Goal: Task Accomplishment & Management: Complete application form

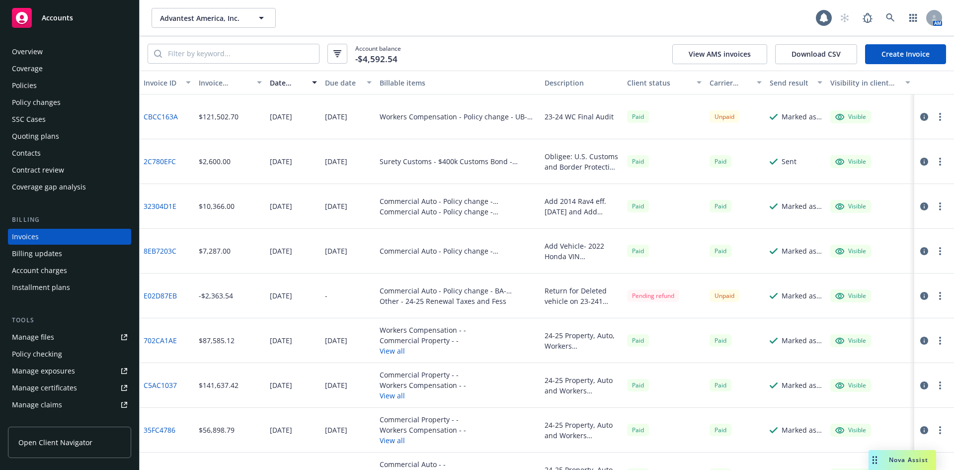
click at [44, 17] on span "Accounts" at bounding box center [57, 18] width 31 height 8
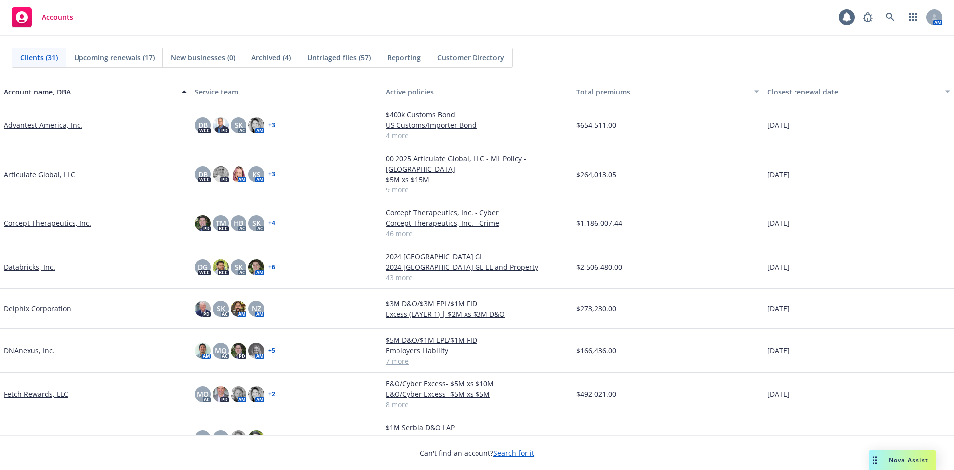
click at [14, 389] on link "Fetch Rewards, LLC" at bounding box center [36, 394] width 64 height 10
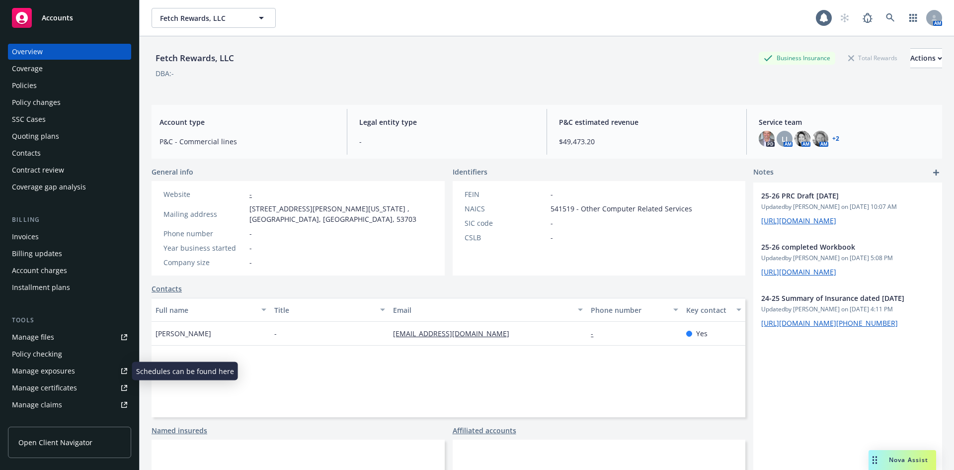
click at [62, 390] on div "Manage certificates" at bounding box center [44, 388] width 65 height 16
click at [54, 18] on span "Accounts" at bounding box center [57, 18] width 31 height 8
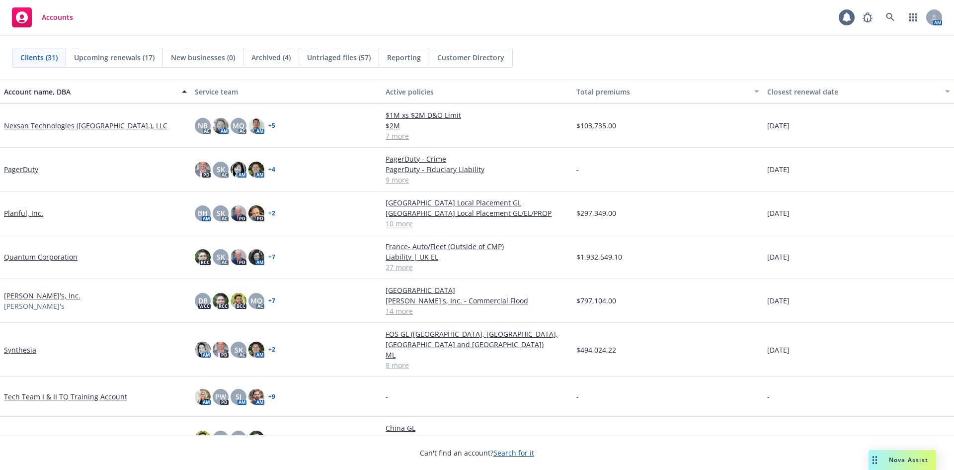
scroll to position [845, 0]
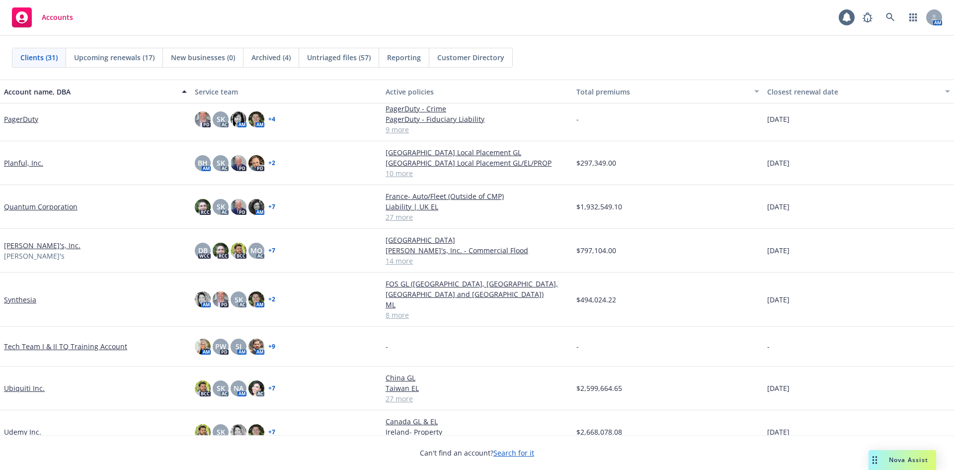
click at [16, 247] on link "[PERSON_NAME]'s, Inc." at bounding box center [42, 245] width 77 height 10
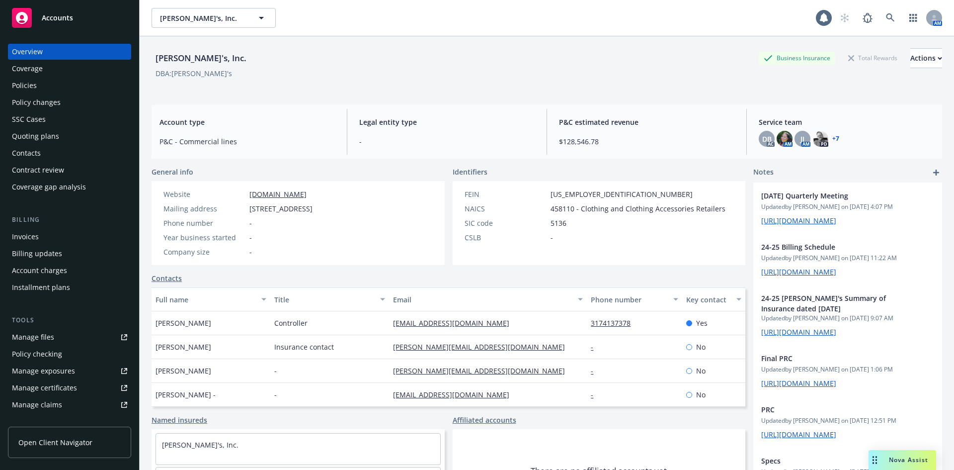
click at [35, 84] on div "Policies" at bounding box center [24, 86] width 25 height 16
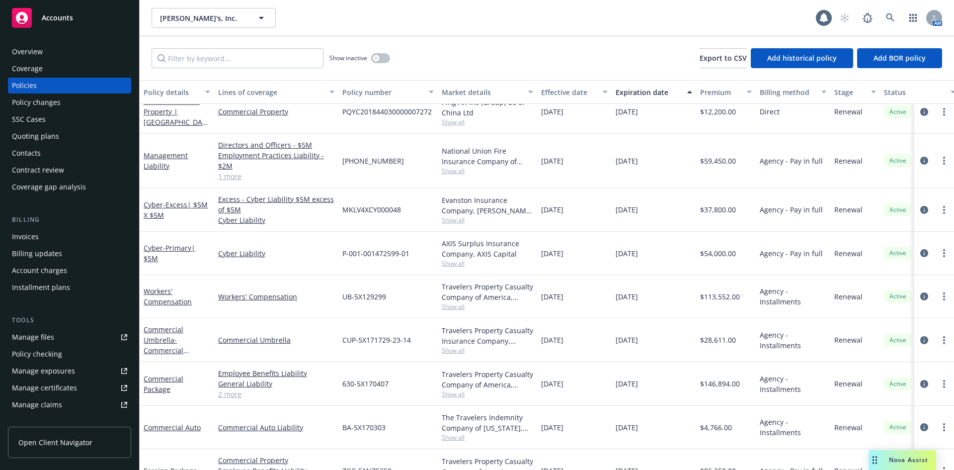
scroll to position [99, 0]
click at [25, 236] on div "Invoices" at bounding box center [25, 237] width 27 height 16
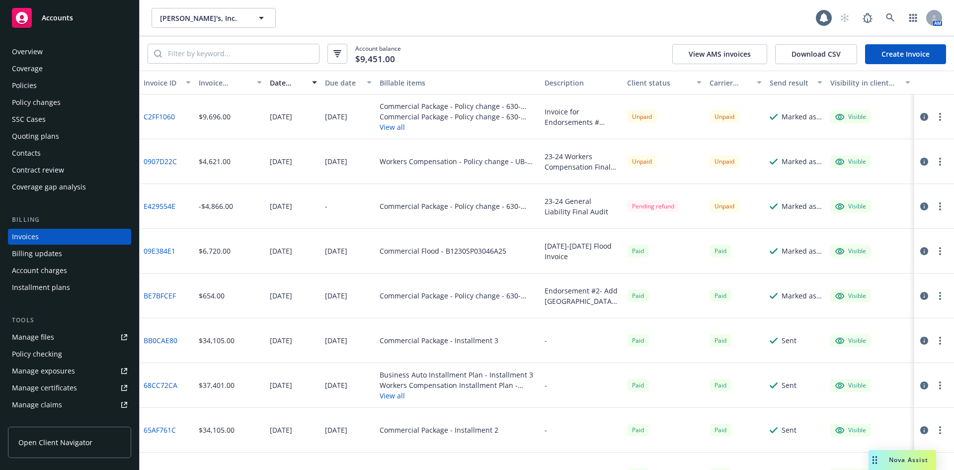
click at [53, 342] on div "Manage files" at bounding box center [33, 337] width 42 height 16
click at [51, 339] on div "Manage files" at bounding box center [33, 337] width 42 height 16
click at [38, 339] on div "Manage files" at bounding box center [33, 337] width 42 height 16
click at [28, 83] on div "Policies" at bounding box center [24, 86] width 25 height 16
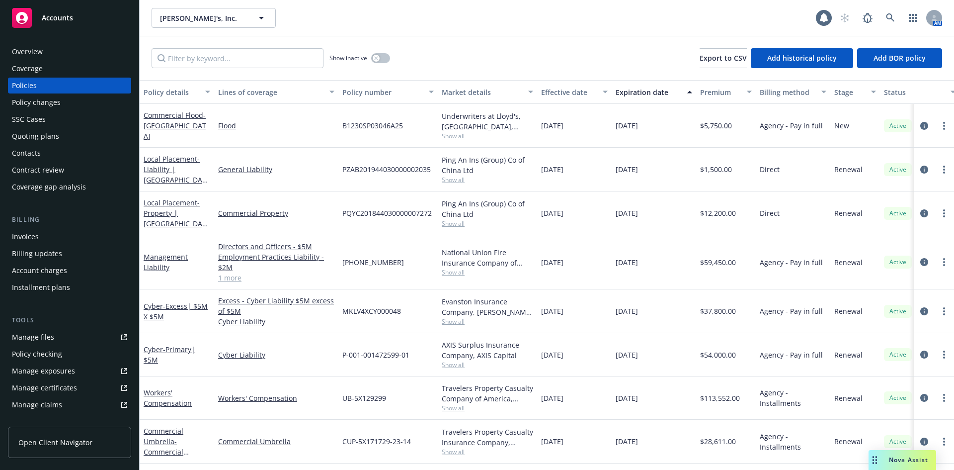
click at [28, 48] on div "Overview" at bounding box center [27, 52] width 31 height 16
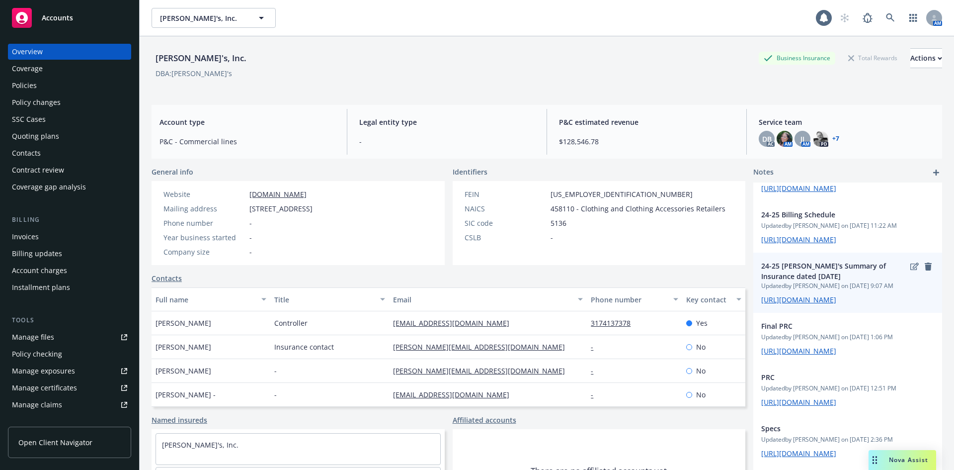
scroll to position [50, 0]
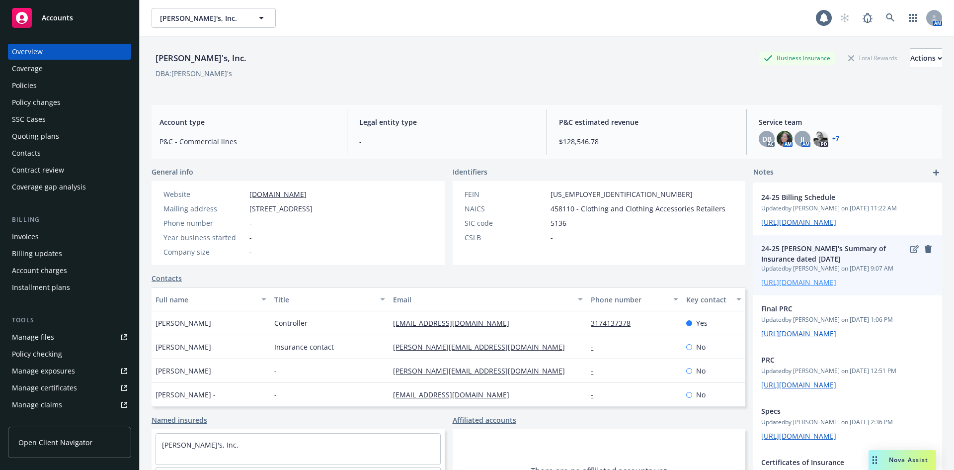
click at [814, 287] on link "[URL][DOMAIN_NAME]" at bounding box center [798, 281] width 75 height 9
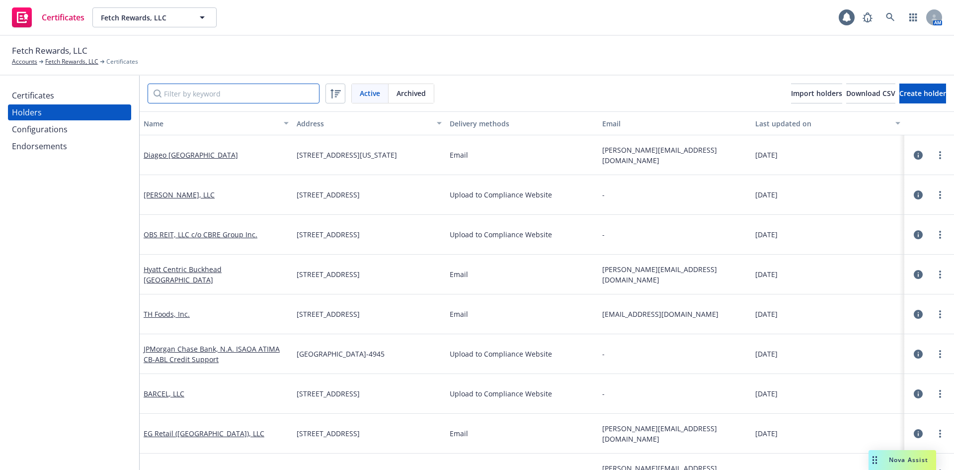
click at [235, 99] on input "Filter by keyword" at bounding box center [234, 93] width 172 height 20
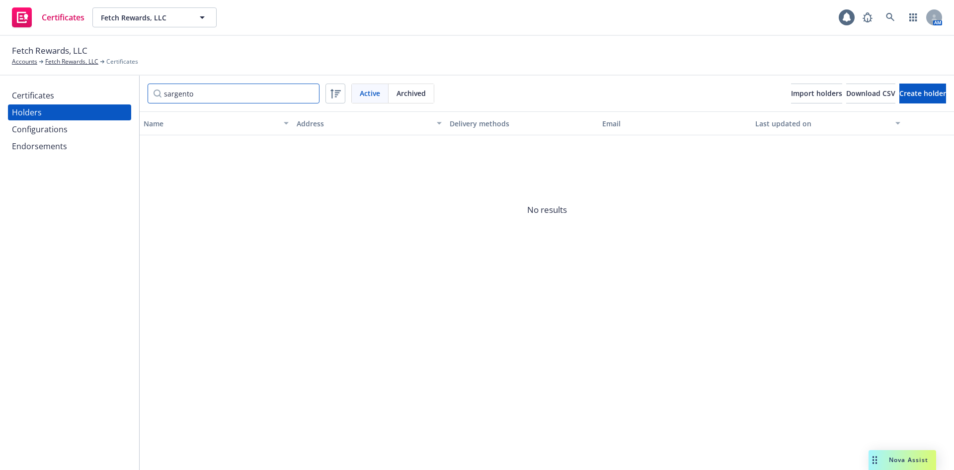
type input "sargento"
click at [899, 90] on span "Create holder" at bounding box center [922, 92] width 47 height 9
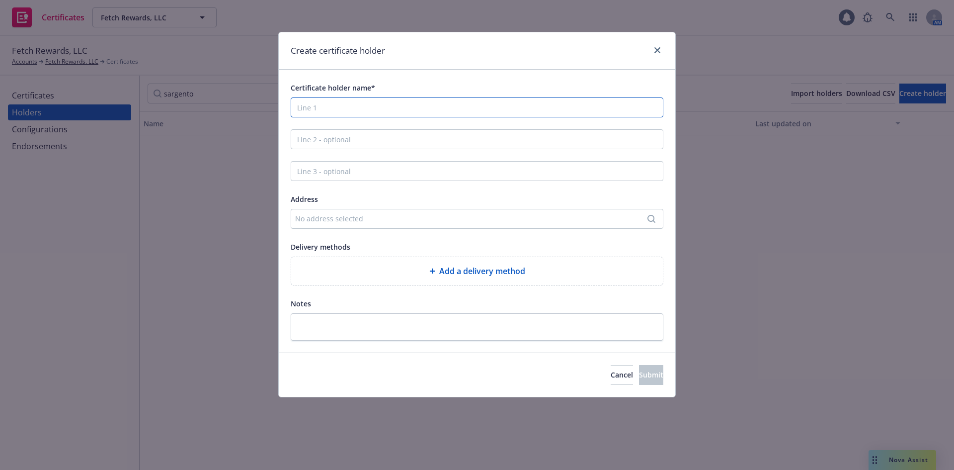
click at [350, 108] on input "Certificate holder name*" at bounding box center [477, 107] width 373 height 20
type input "Sargento Cheese Inc. and affiliates"
click at [333, 222] on div "No address selected" at bounding box center [472, 218] width 354 height 10
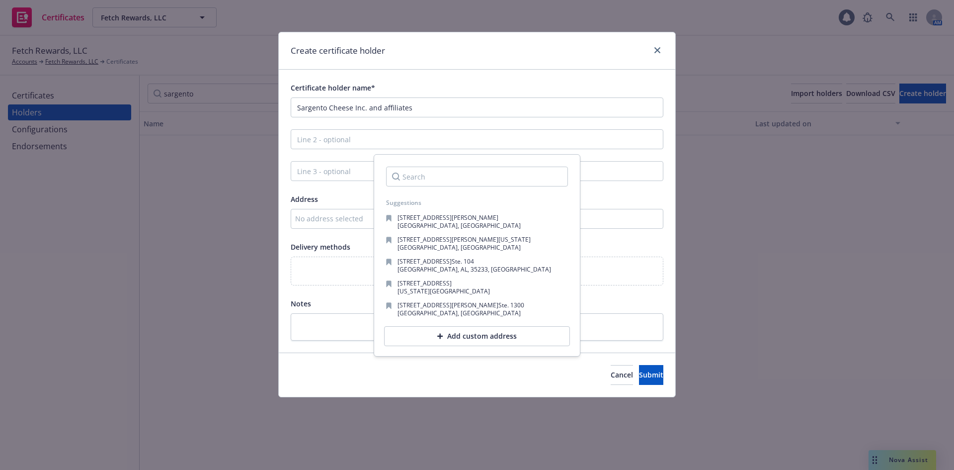
click at [430, 176] on input "Search" at bounding box center [477, 176] width 182 height 20
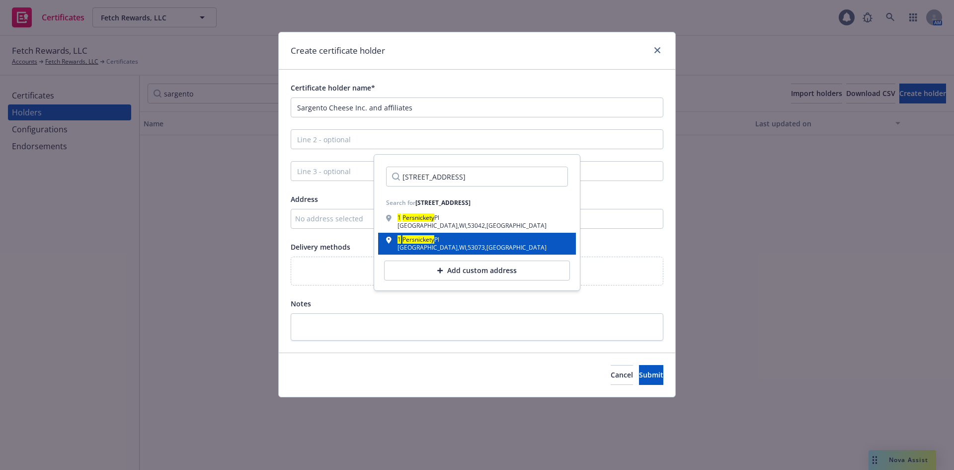
type input "1 Persnickety Place"
click at [430, 248] on div "Plymouth , WI , 53073 , USA" at bounding box center [472, 247] width 149 height 6
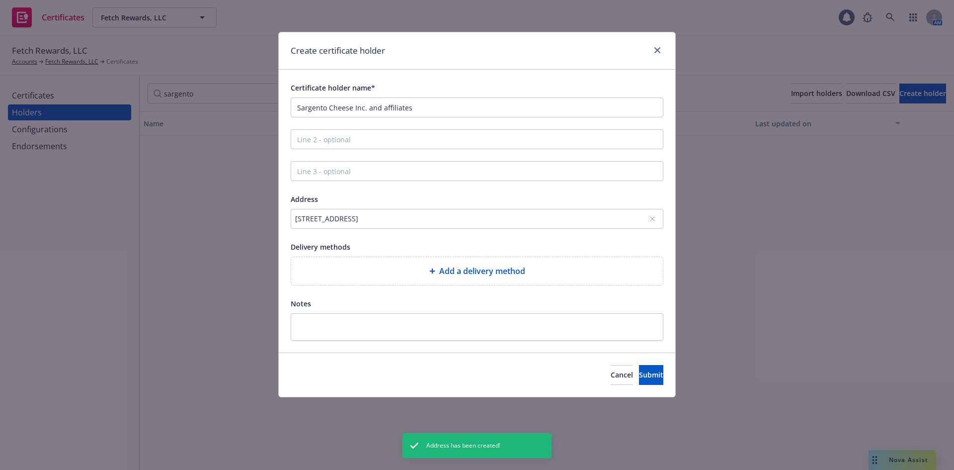
click at [463, 281] on div "Add a delivery method" at bounding box center [477, 271] width 372 height 28
select select "EMAIL"
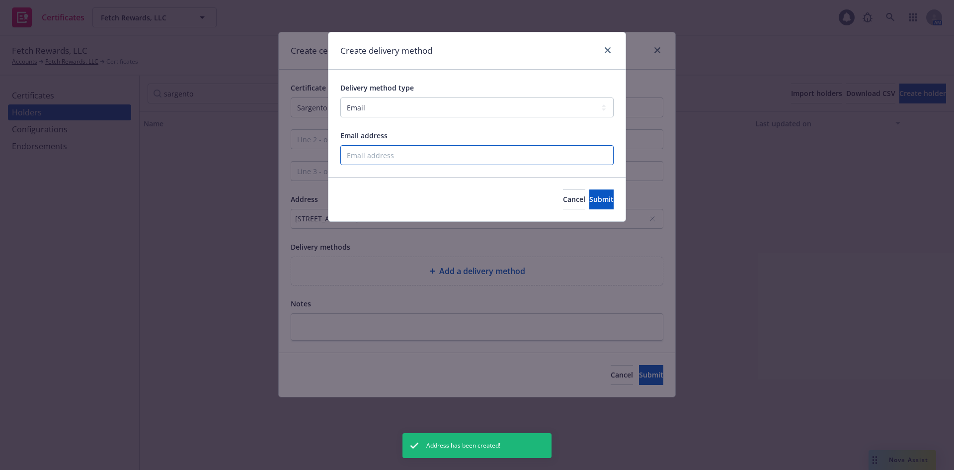
click at [367, 156] on input "Email address" at bounding box center [476, 155] width 273 height 20
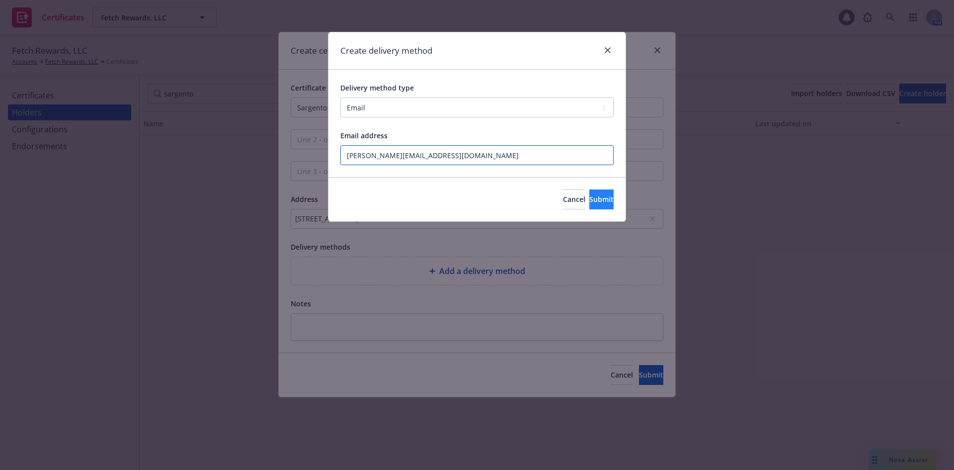
type input "r.lopez@fetch.com"
click at [589, 195] on button "Submit" at bounding box center [601, 199] width 24 height 20
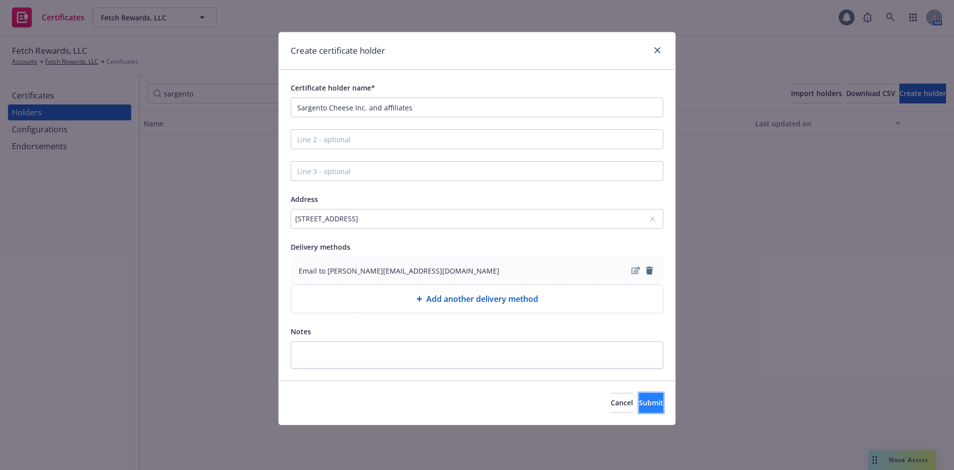
click at [639, 405] on span "Submit" at bounding box center [651, 402] width 24 height 9
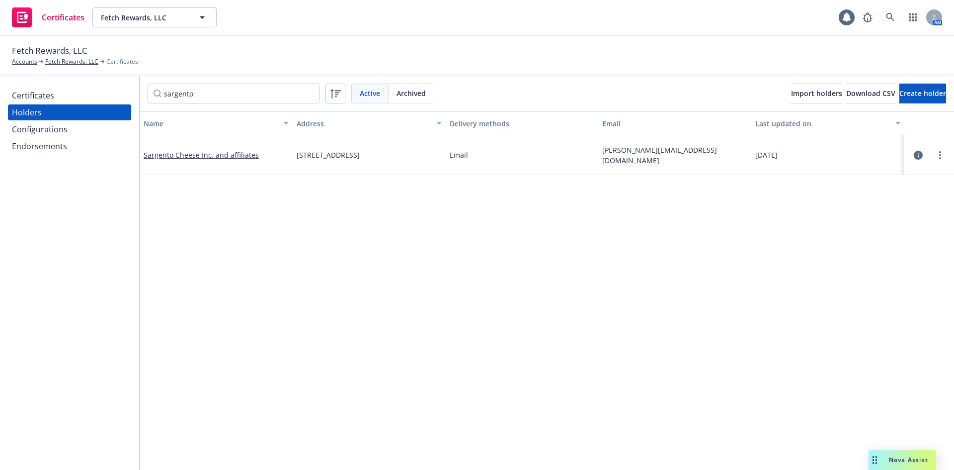
click at [68, 97] on div "Certificates" at bounding box center [69, 95] width 115 height 16
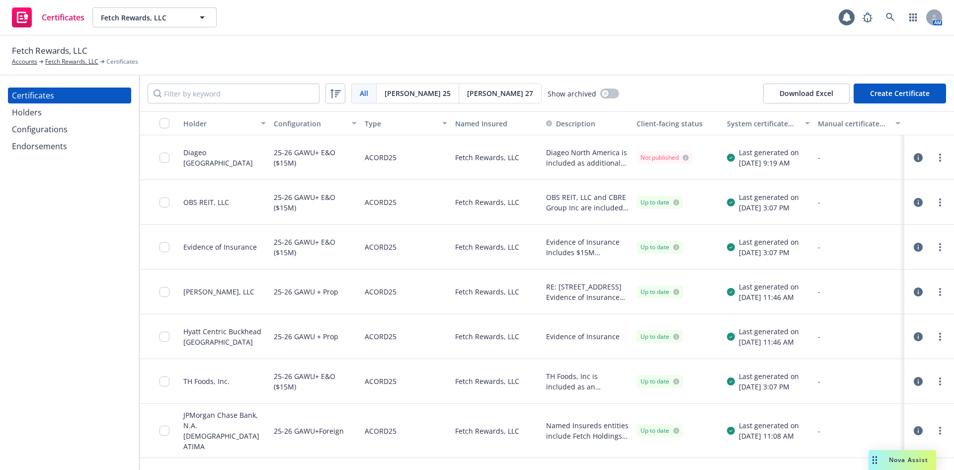
click at [915, 98] on button "Create Certificate" at bounding box center [900, 93] width 92 height 20
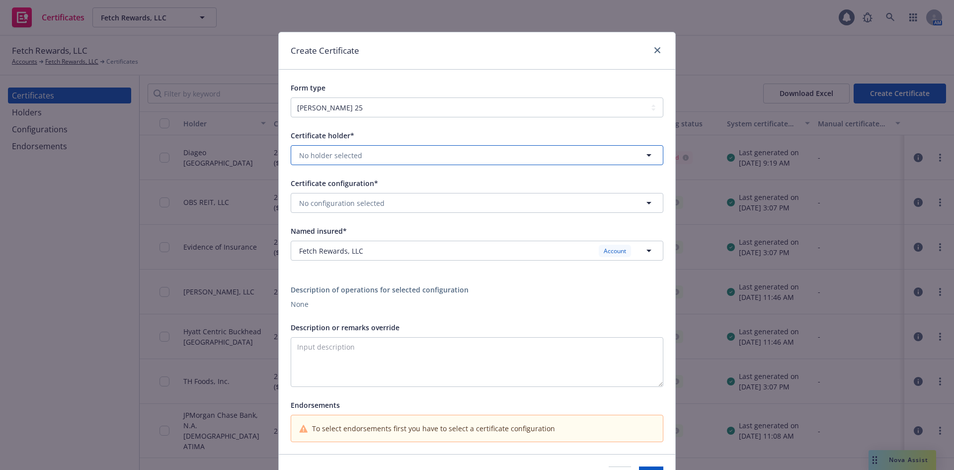
click at [368, 151] on button "No holder selected" at bounding box center [477, 155] width 373 height 20
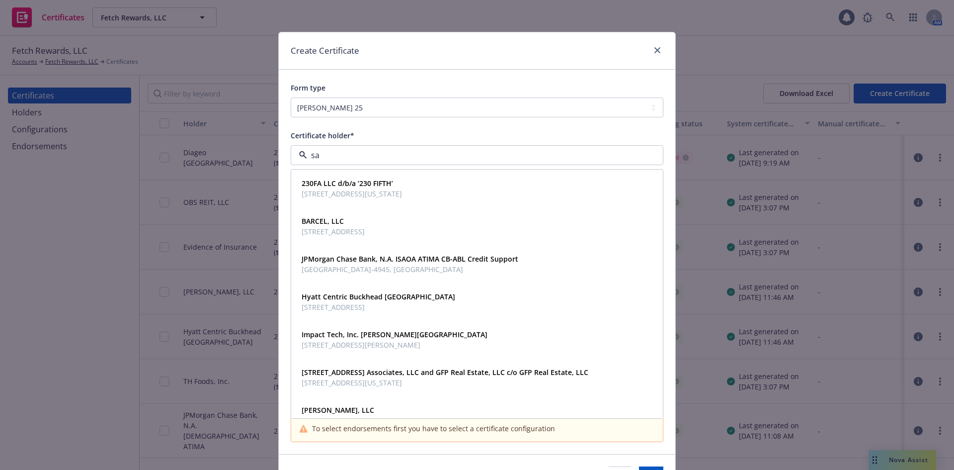
type input "sar"
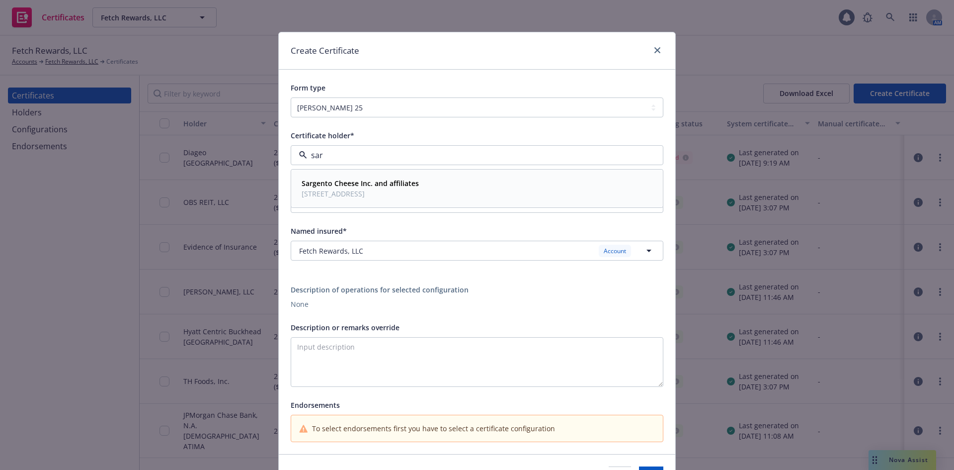
click at [356, 191] on span "1 Persnickety Pl, Plymouth, WI, 53073, USA" at bounding box center [360, 193] width 117 height 10
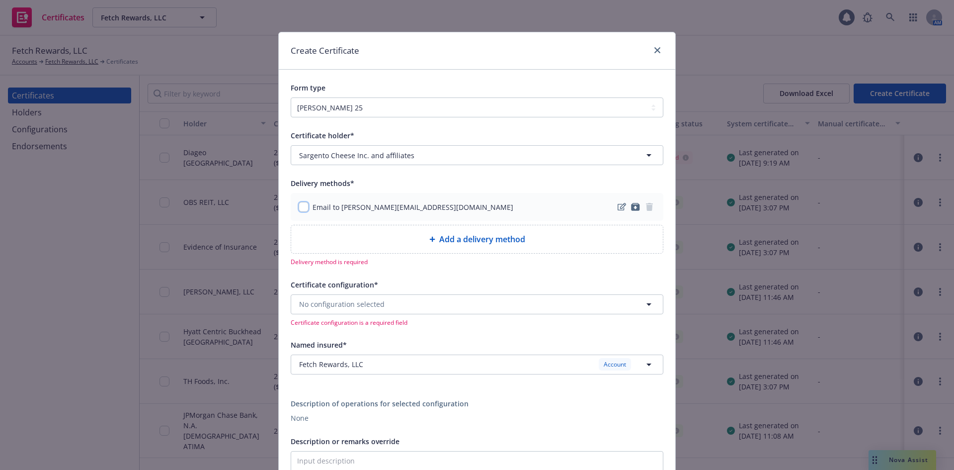
click at [303, 211] on input "checkbox" at bounding box center [304, 207] width 10 height 10
checkbox input "true"
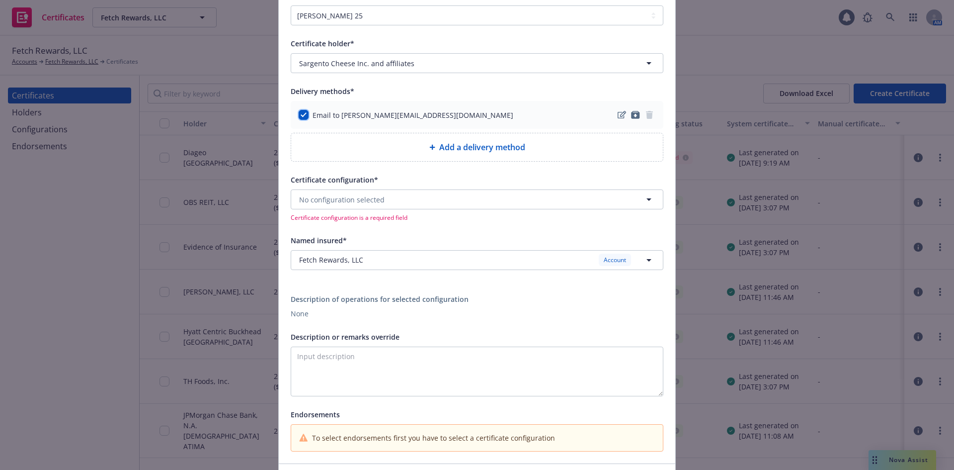
scroll to position [99, 0]
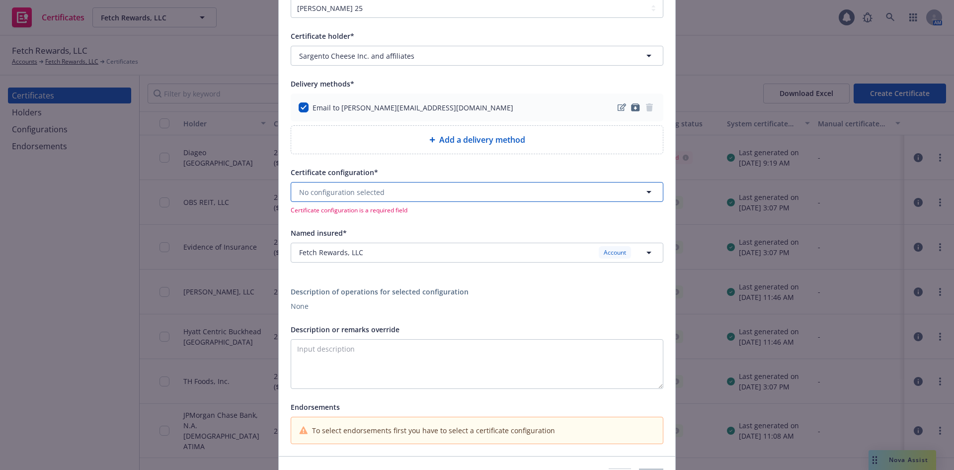
click at [375, 196] on span "No configuration selected" at bounding box center [341, 192] width 85 height 10
click at [388, 193] on button "No configuration selected" at bounding box center [477, 192] width 373 height 20
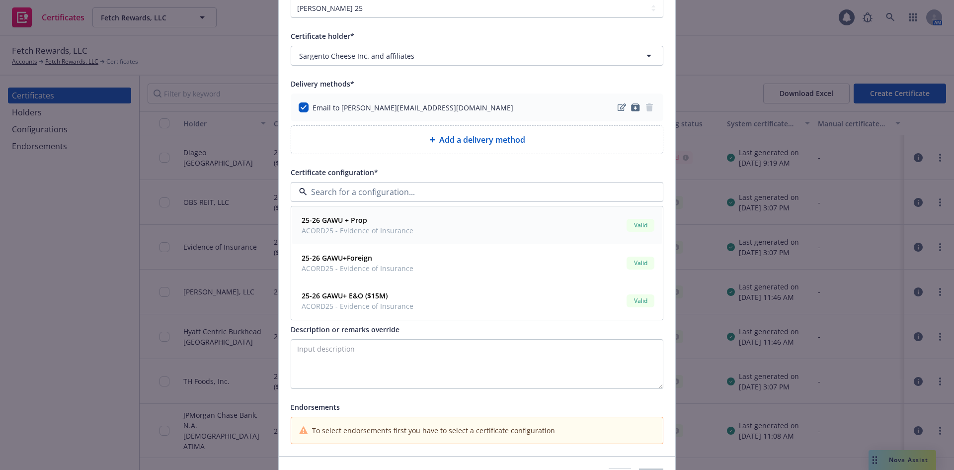
click at [353, 229] on span "ACORD25 - Evidence of Insurance" at bounding box center [358, 230] width 112 height 10
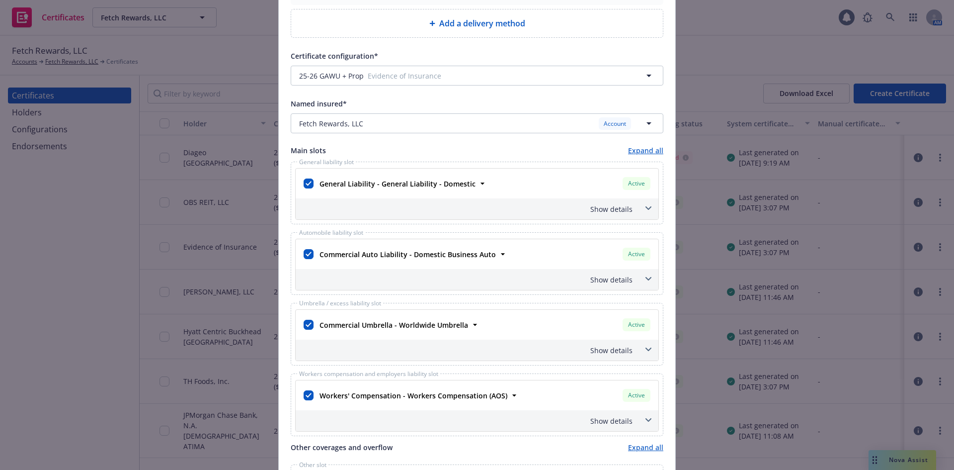
scroll to position [248, 0]
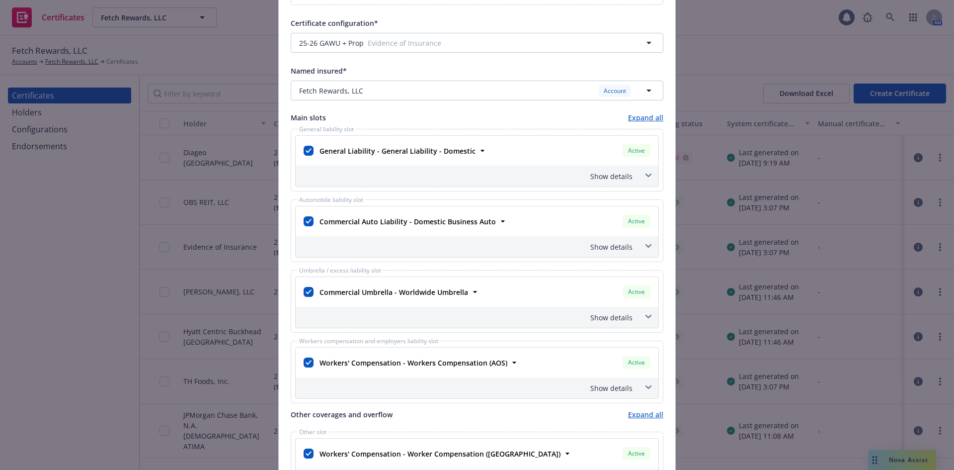
click at [642, 172] on span at bounding box center [649, 175] width 16 height 16
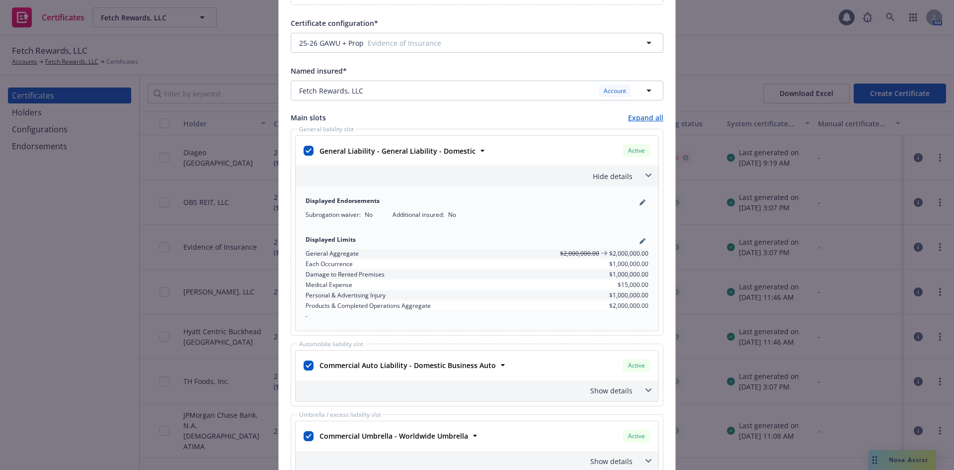
click at [642, 172] on span at bounding box center [649, 175] width 16 height 16
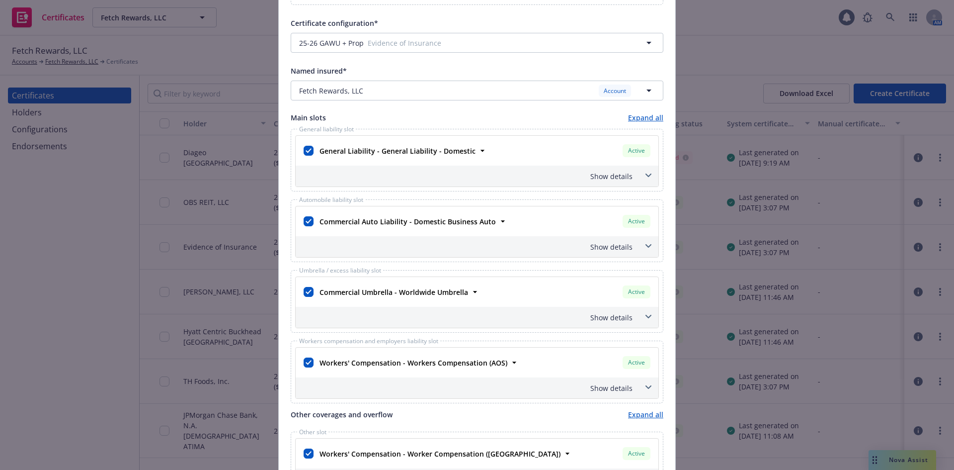
click at [644, 242] on span at bounding box center [649, 246] width 16 height 16
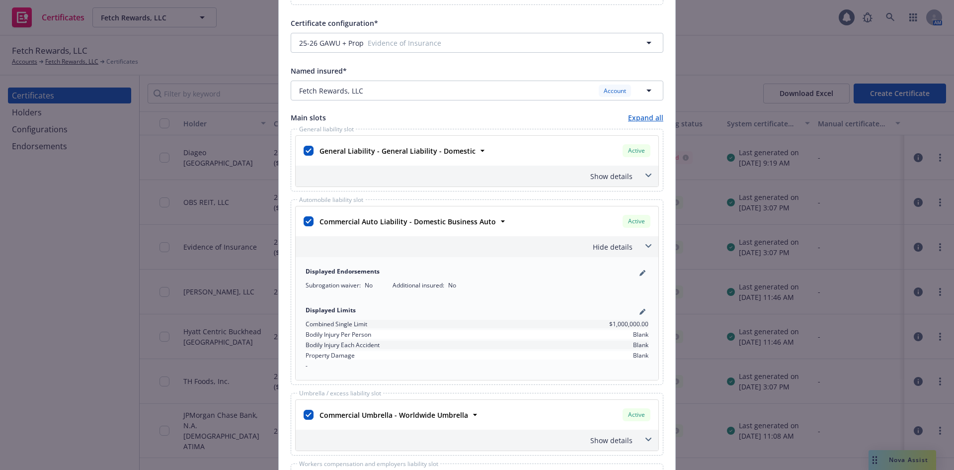
click at [644, 242] on span at bounding box center [649, 246] width 16 height 16
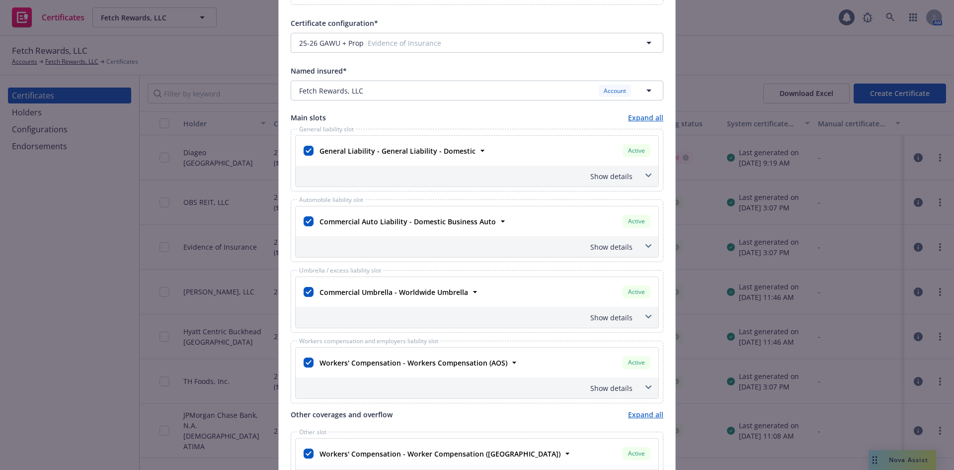
click at [645, 316] on icon at bounding box center [648, 317] width 6 height 4
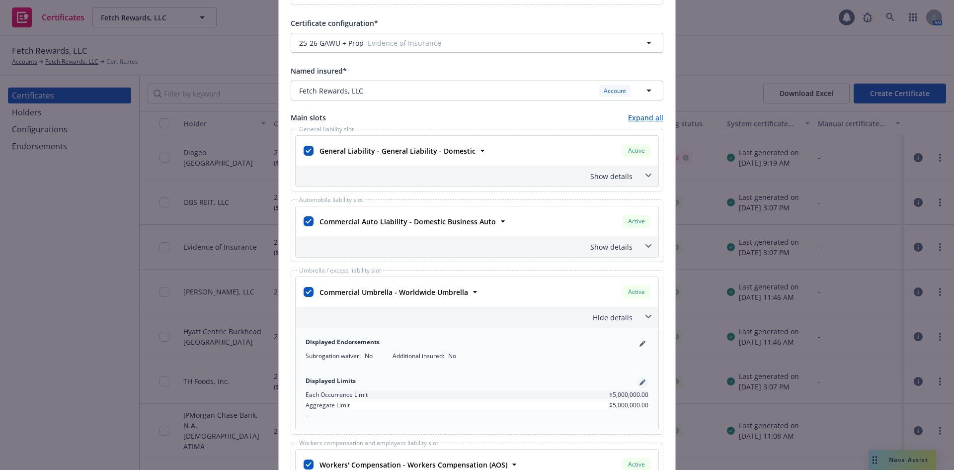
click at [640, 381] on icon "pencil" at bounding box center [643, 382] width 6 height 6
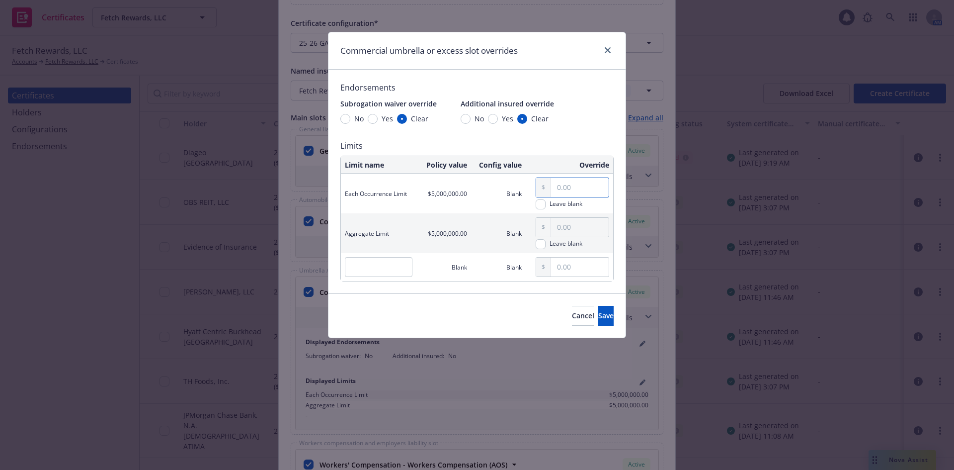
click at [573, 189] on input "text" at bounding box center [580, 187] width 58 height 19
type input "1,000,000.00"
click at [598, 314] on span "Save" at bounding box center [605, 315] width 15 height 9
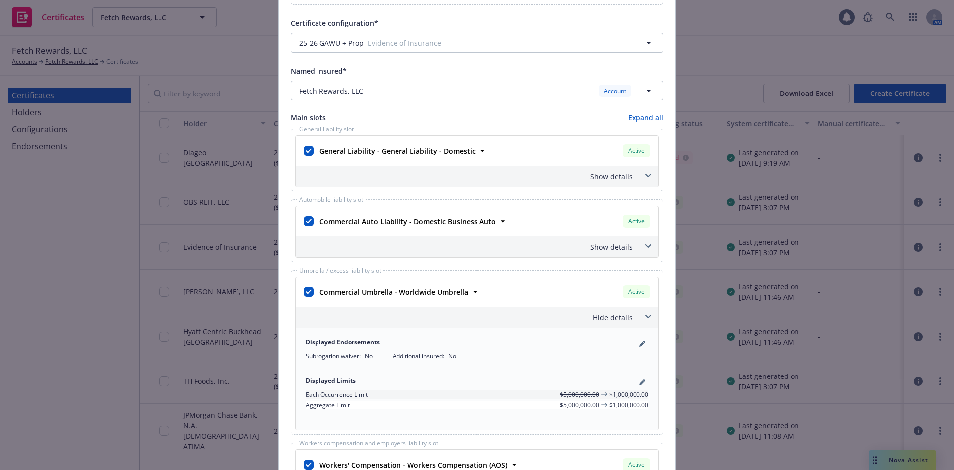
click at [646, 246] on icon at bounding box center [648, 245] width 6 height 3
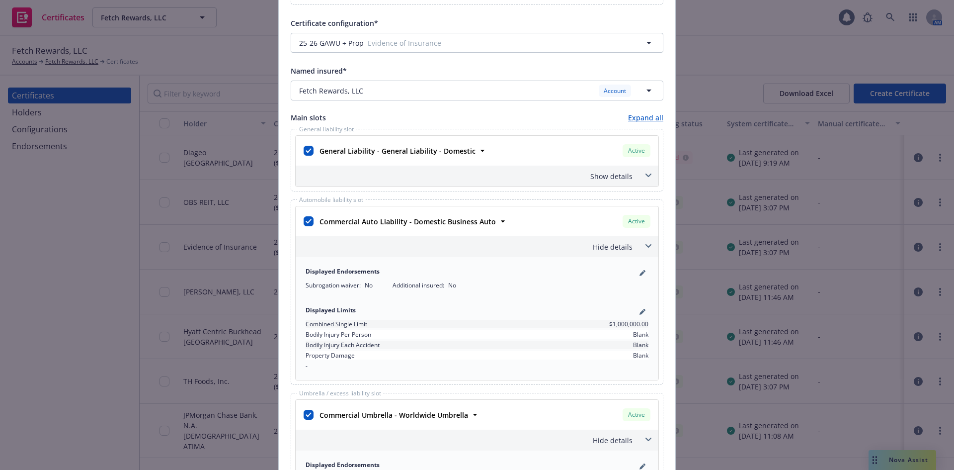
click at [646, 246] on icon at bounding box center [648, 245] width 6 height 3
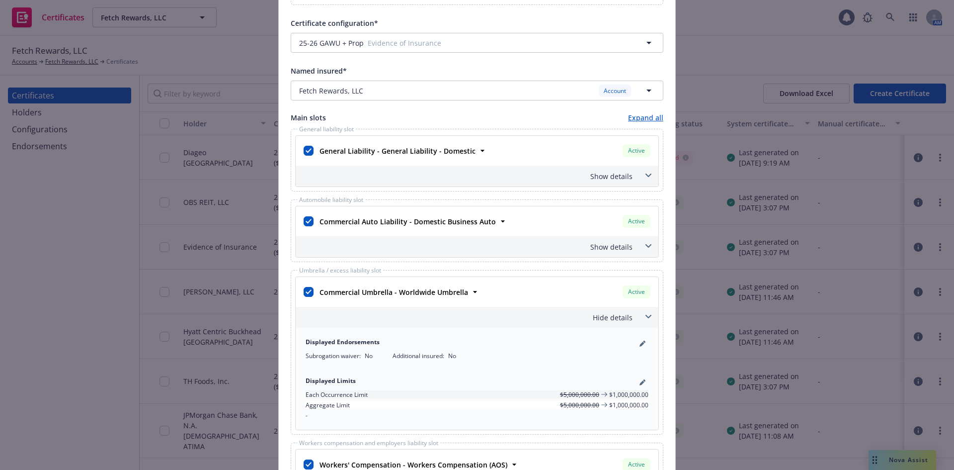
click at [647, 314] on span at bounding box center [649, 317] width 16 height 16
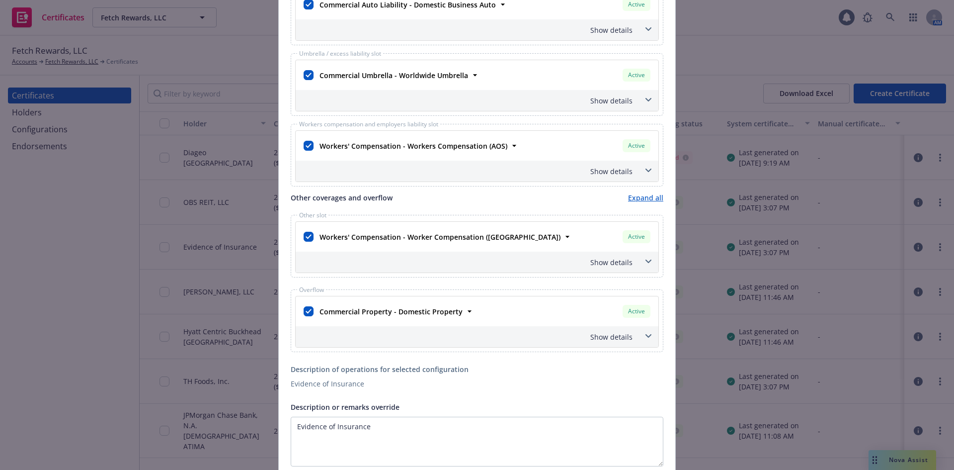
scroll to position [547, 0]
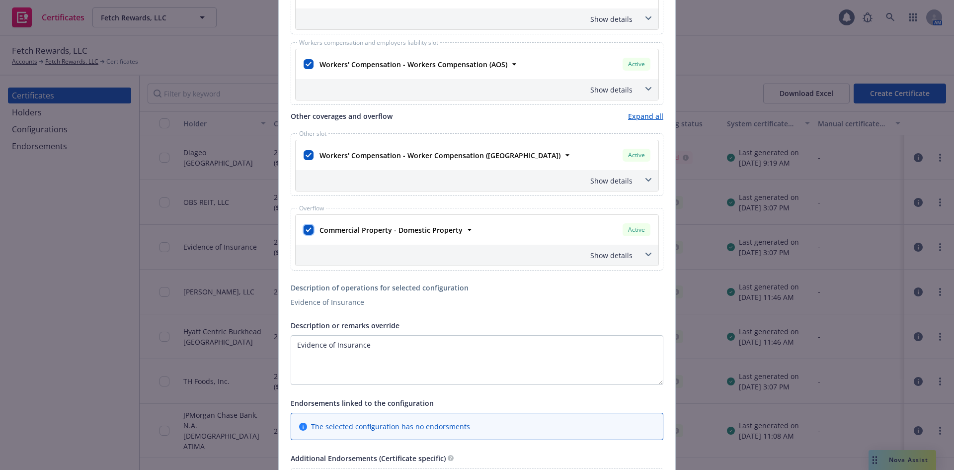
click at [304, 231] on input "checkbox" at bounding box center [309, 230] width 10 height 10
checkbox input "false"
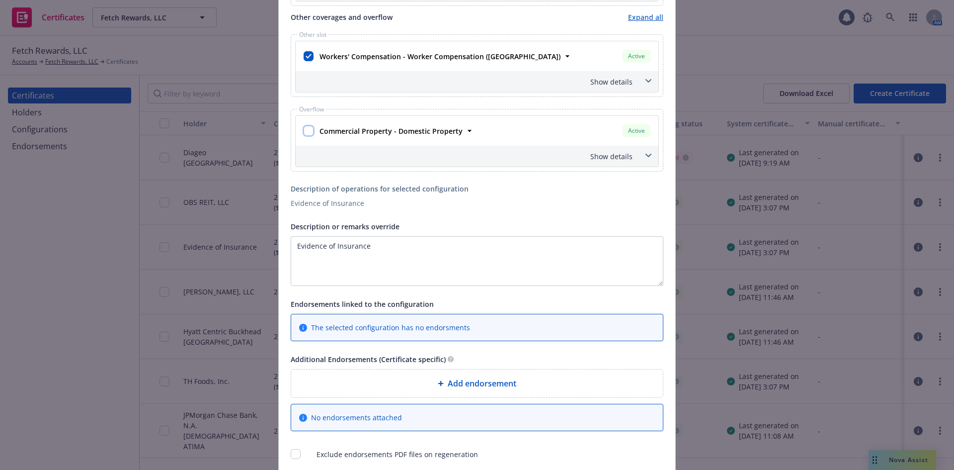
scroll to position [646, 0]
drag, startPoint x: 390, startPoint y: 252, endPoint x: 208, endPoint y: 246, distance: 182.5
click at [208, 246] on div "Create Certificate Form type ACORD 25 ACORD 27 ACORD 28 Certificate holder* No …" at bounding box center [477, 235] width 954 height 470
drag, startPoint x: 405, startPoint y: 245, endPoint x: 426, endPoint y: 249, distance: 21.6
click at [426, 249] on textarea "Sargento Cheese Inc. and affiliates t" at bounding box center [477, 261] width 373 height 50
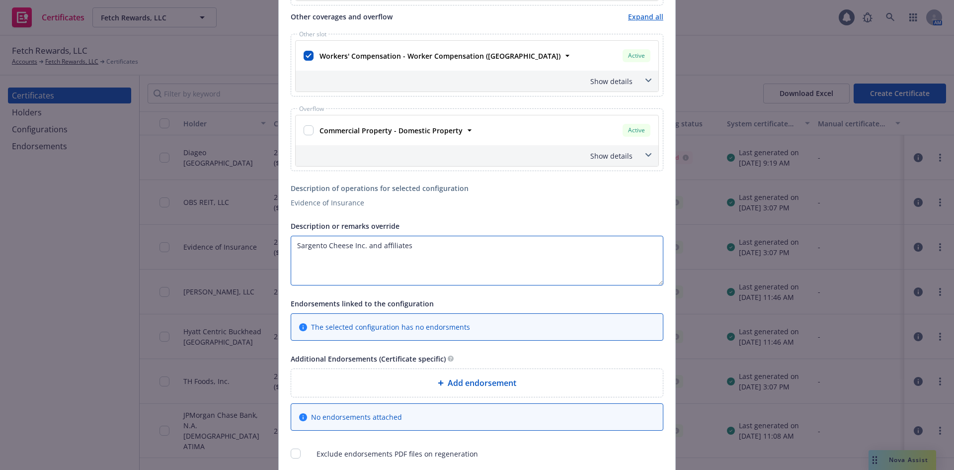
paste textarea "included as additional insured as respects [General Liability/Automobile Liabil…"
click at [407, 247] on textarea "Sargento Cheese Inc. and affiliates included as additional insured as respects …" at bounding box center [477, 261] width 373 height 50
click at [560, 246] on textarea "Sargento Cheese Inc. and affiliates are included as additional insured as respe…" at bounding box center [477, 261] width 373 height 50
drag, startPoint x: 609, startPoint y: 244, endPoint x: 649, endPoint y: 250, distance: 41.1
click at [649, 250] on textarea "Sargento Cheese Inc. and affiliates are included as additional insured as respe…" at bounding box center [477, 261] width 373 height 50
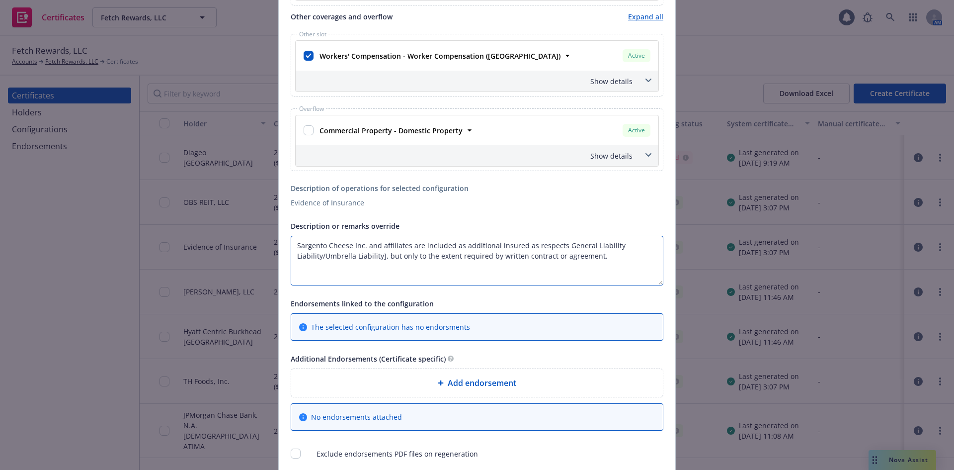
drag, startPoint x: 379, startPoint y: 256, endPoint x: 265, endPoint y: 262, distance: 113.9
click at [265, 262] on div "Create Certificate Form type ACORD 25 ACORD 27 ACORD 28 Certificate holder* No …" at bounding box center [477, 235] width 954 height 470
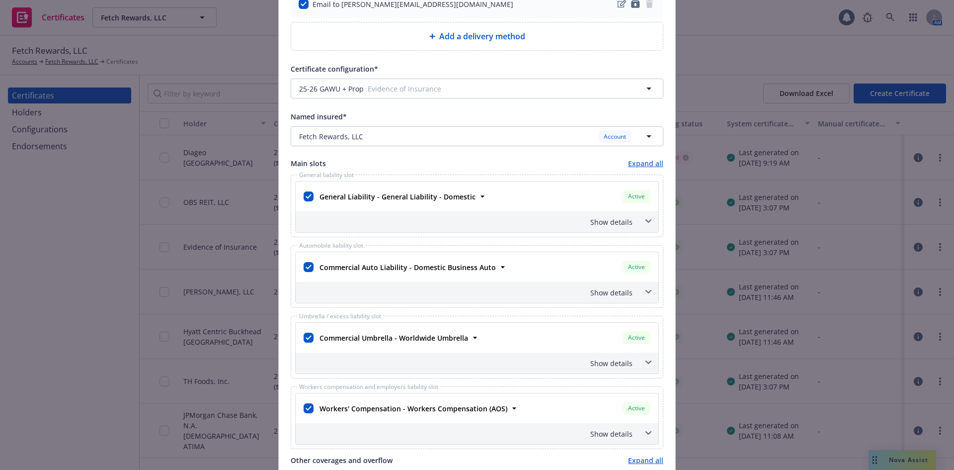
scroll to position [298, 0]
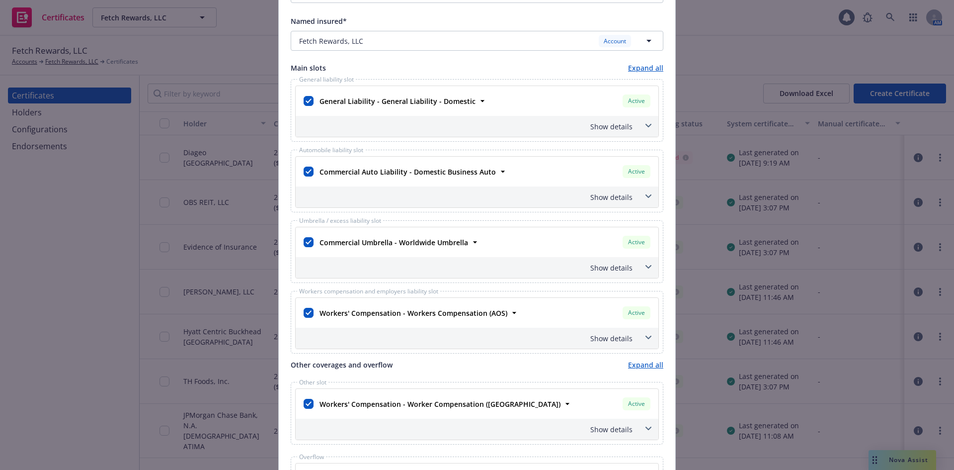
type textarea "Sargento Cheese Inc. and affiliates are included as additional insured as respe…"
click at [645, 125] on icon at bounding box center [648, 126] width 6 height 4
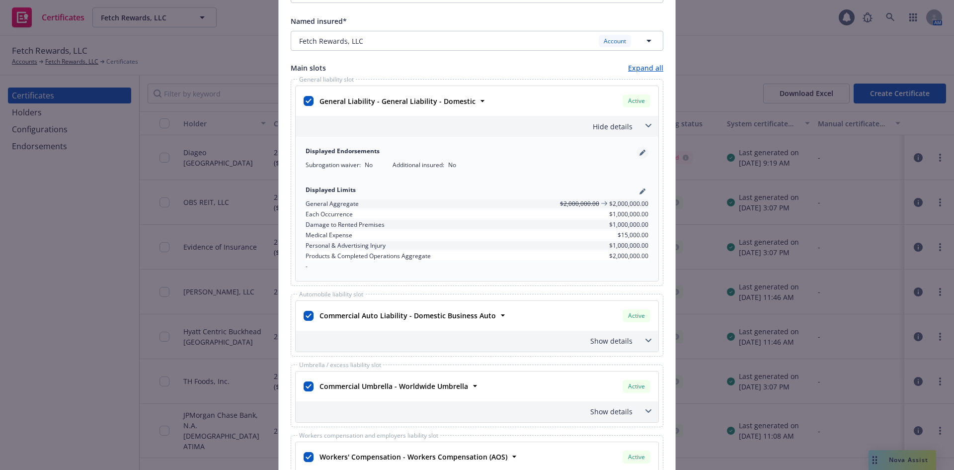
click at [641, 154] on icon "pencil" at bounding box center [643, 153] width 6 height 6
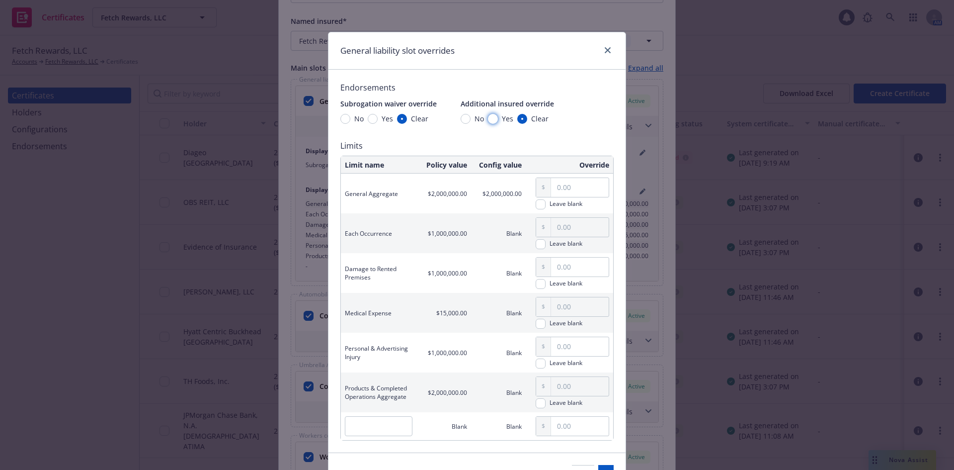
click at [490, 120] on input "Yes" at bounding box center [493, 119] width 10 height 10
radio input "true"
click at [368, 117] on input "Yes" at bounding box center [373, 119] width 10 height 10
radio input "true"
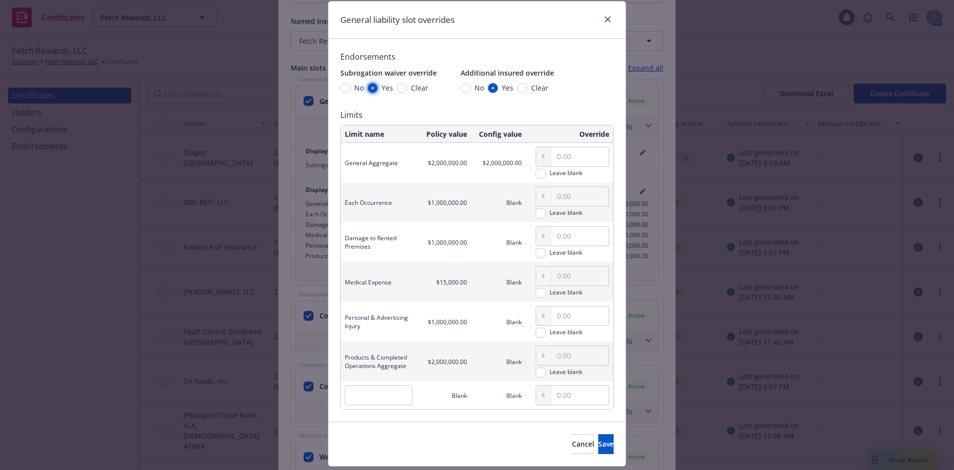
scroll to position [59, 0]
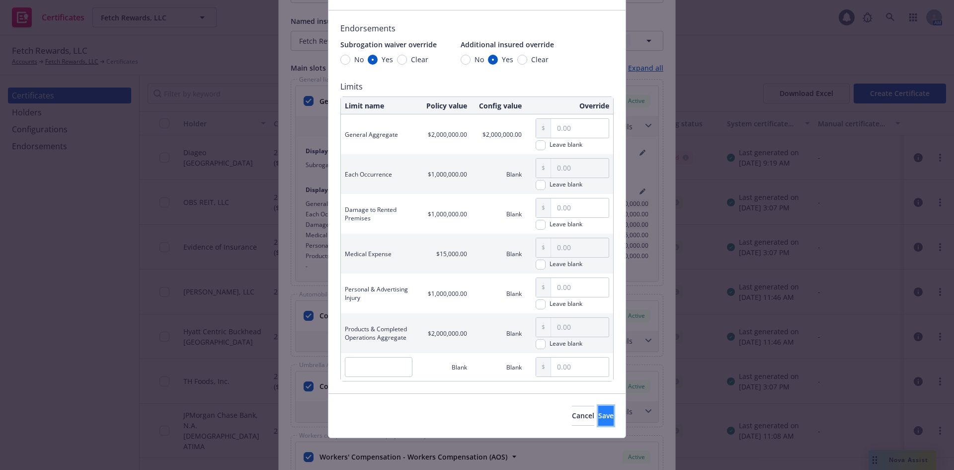
click at [598, 414] on span "Save" at bounding box center [605, 414] width 15 height 9
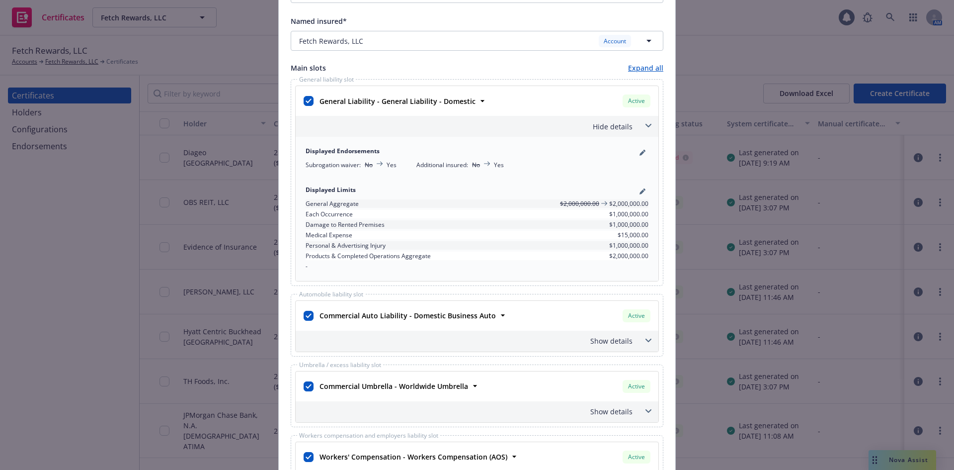
click at [645, 126] on icon at bounding box center [648, 125] width 6 height 3
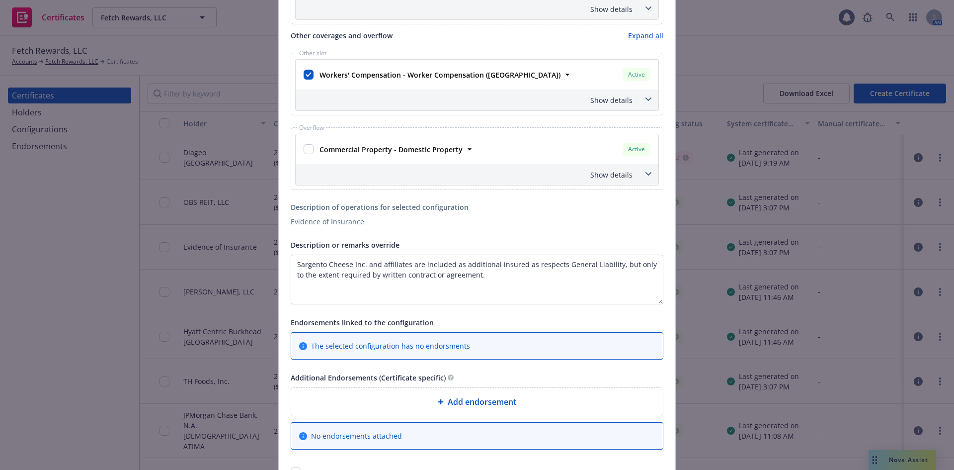
scroll to position [723, 0]
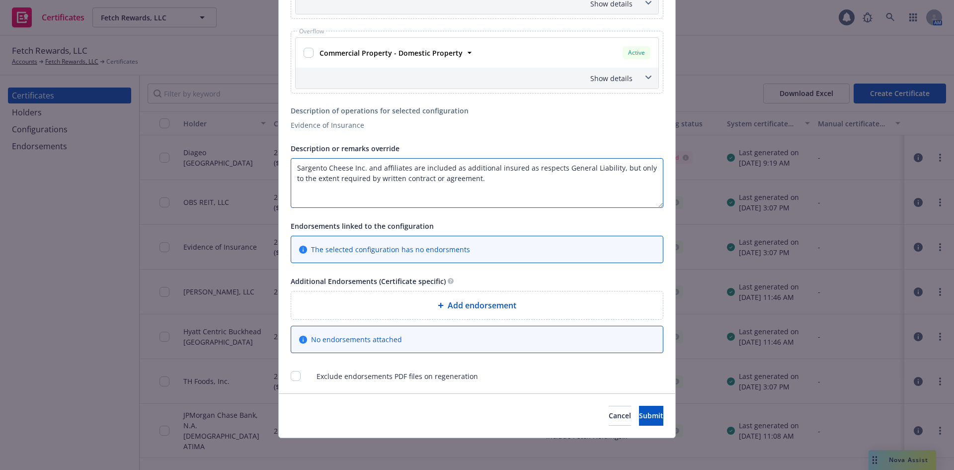
click at [487, 179] on textarea "Sargento Cheese Inc. and affiliates are included as additional insured as respe…" at bounding box center [477, 183] width 373 height 50
paste textarea "Waiver of Subrogation applies to [General Liability/Automobile/Workers Compensa…"
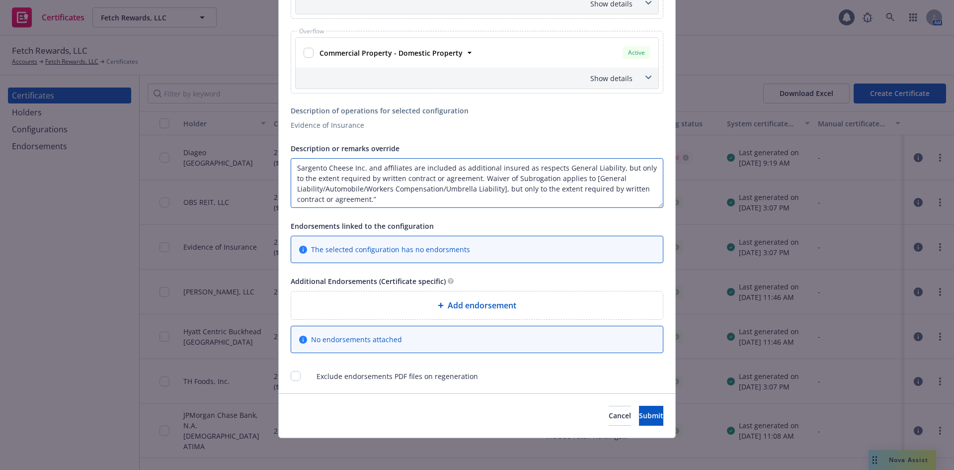
click at [585, 182] on textarea "Sargento Cheese Inc. and affiliates are included as additional insured as respe…" at bounding box center [477, 183] width 373 height 50
drag, startPoint x: 318, startPoint y: 187, endPoint x: 499, endPoint y: 184, distance: 181.4
click at [499, 184] on textarea "Sargento Cheese Inc. and affiliates are included as additional insured as respe…" at bounding box center [477, 183] width 373 height 50
click at [511, 192] on textarea "Sargento Cheese Inc. and affiliates are included as additional insured as respe…" at bounding box center [477, 183] width 373 height 50
click at [525, 186] on textarea "Sargento Cheese Inc. and affiliates are included as additional insured as respe…" at bounding box center [477, 183] width 373 height 50
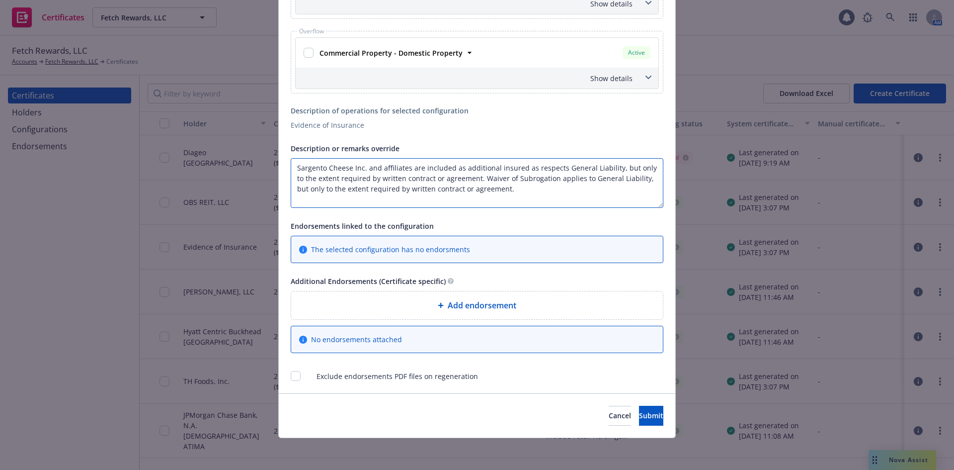
paste textarea "General liability is primary & noncontributory, but only to the extent required…"
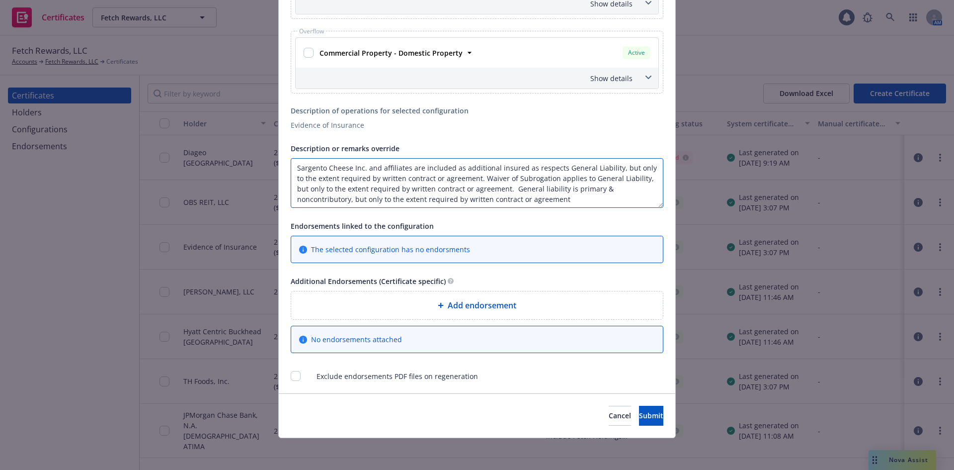
scroll to position [1, 0]
drag, startPoint x: 346, startPoint y: 202, endPoint x: 668, endPoint y: 202, distance: 322.5
type textarea "Sargento Cheese Inc. and affiliates are included as additional insured as respe…"
click at [639, 419] on span "Submit" at bounding box center [651, 414] width 24 height 9
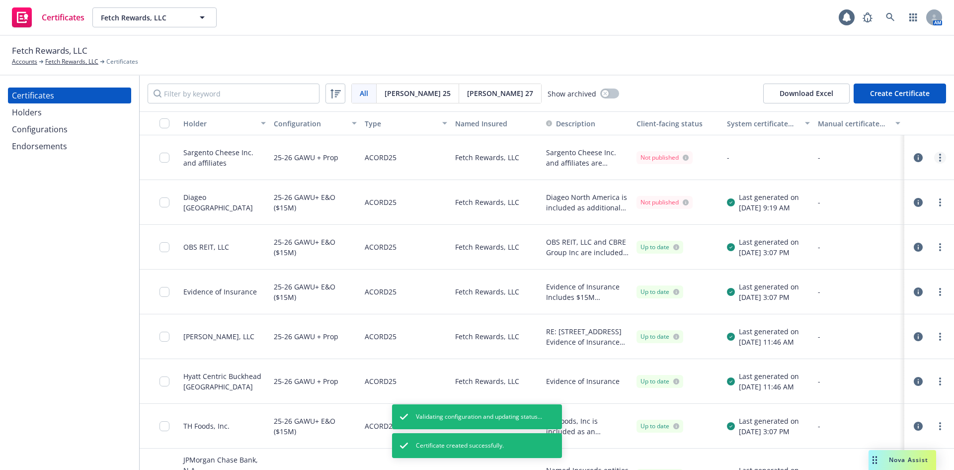
click at [934, 155] on link "more" at bounding box center [940, 158] width 12 height 12
click at [810, 221] on link "Regenerate" at bounding box center [858, 218] width 159 height 20
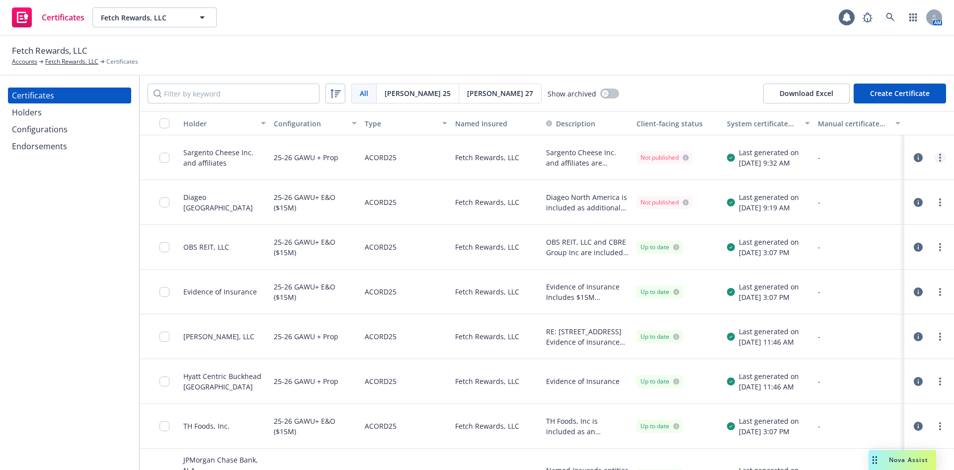
click at [935, 159] on link "more" at bounding box center [940, 158] width 12 height 12
click at [935, 155] on link "more" at bounding box center [940, 158] width 12 height 12
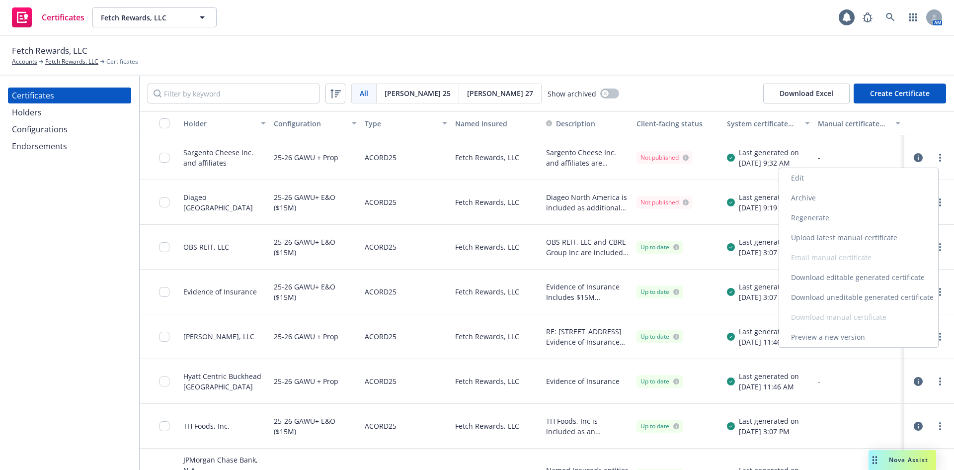
click at [842, 298] on link "Download uneditable generated certificate" at bounding box center [858, 297] width 159 height 20
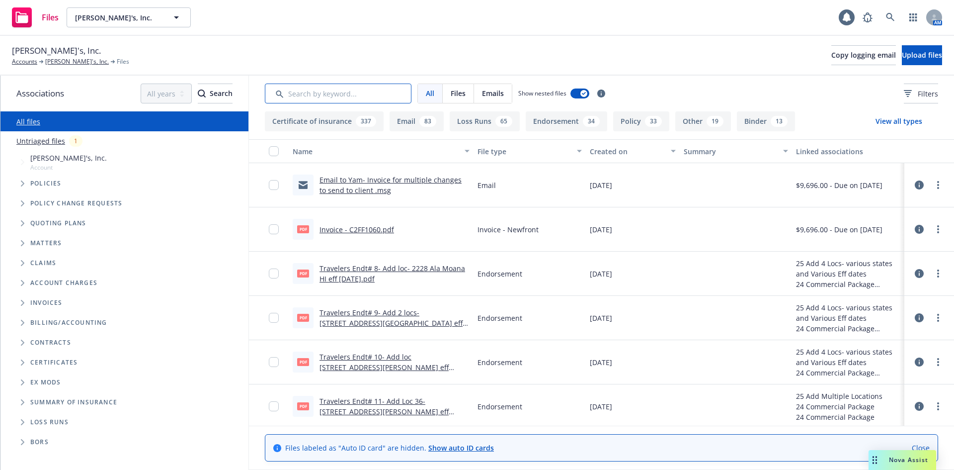
click at [337, 93] on input "Search by keyword..." at bounding box center [338, 93] width 147 height 20
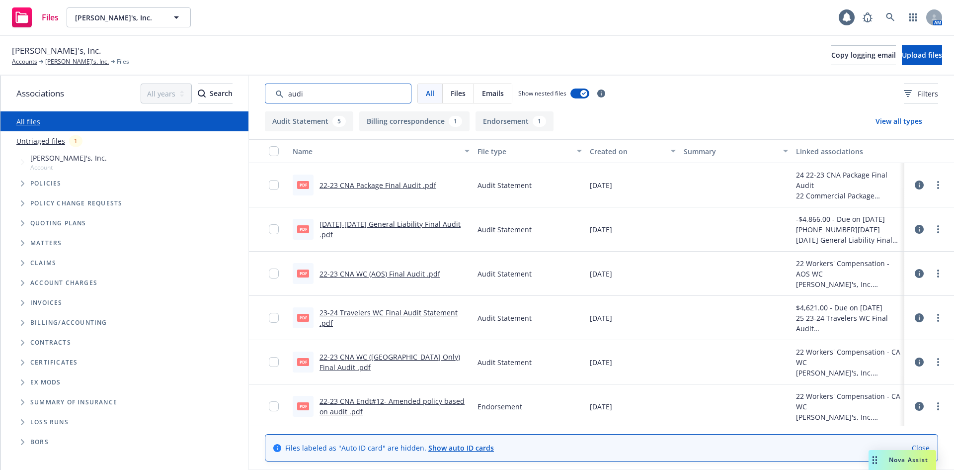
type input "audi"
click at [74, 140] on div "1" at bounding box center [75, 140] width 13 height 11
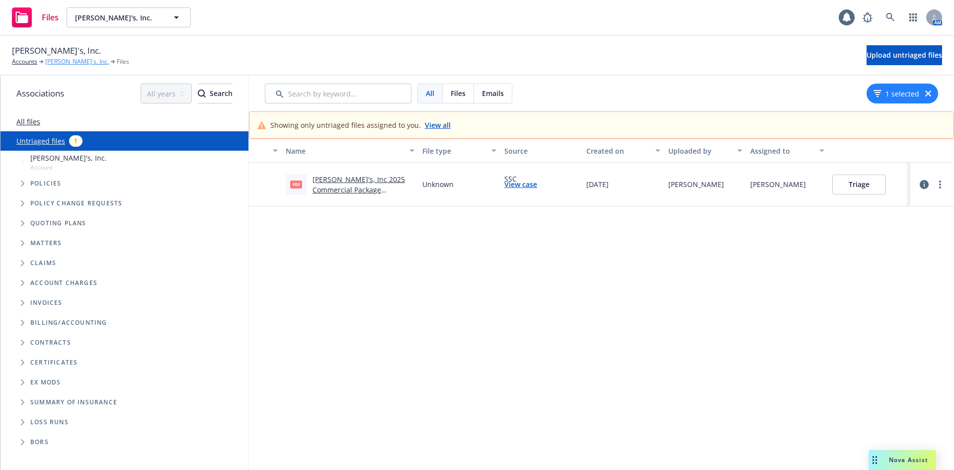
click at [66, 63] on link "[PERSON_NAME]'s, Inc." at bounding box center [77, 61] width 64 height 9
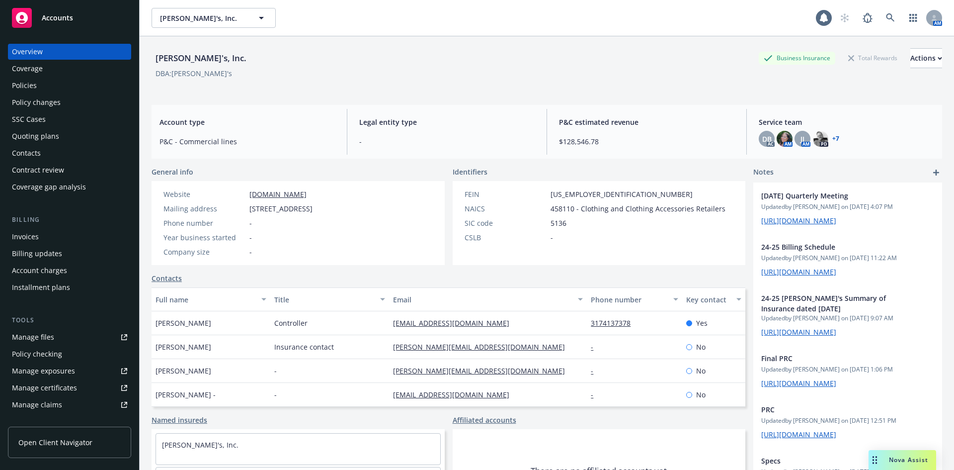
click at [47, 342] on div "Manage files" at bounding box center [33, 337] width 42 height 16
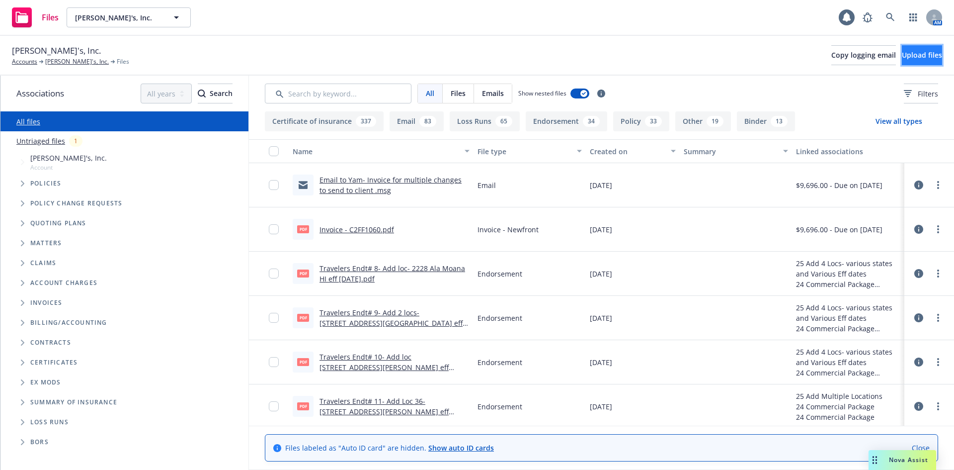
click at [902, 56] on span "Upload files" at bounding box center [922, 54] width 40 height 9
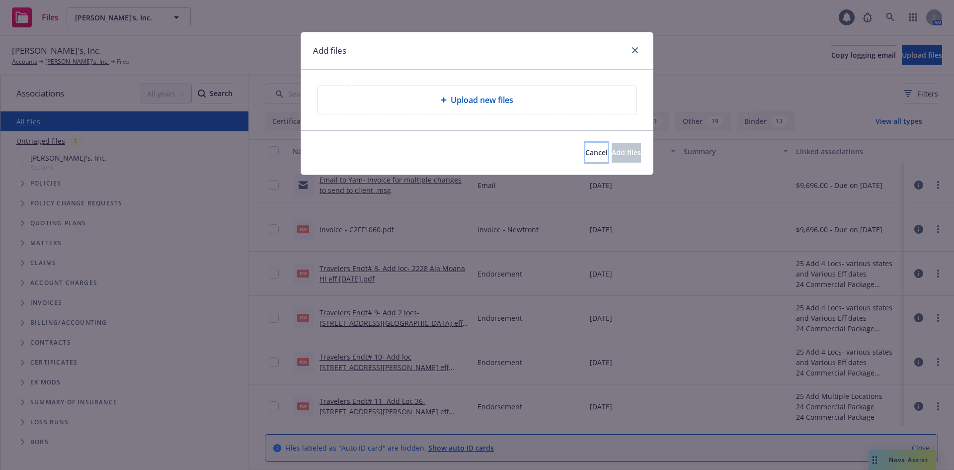
click at [585, 147] on button "Cancel" at bounding box center [596, 153] width 22 height 20
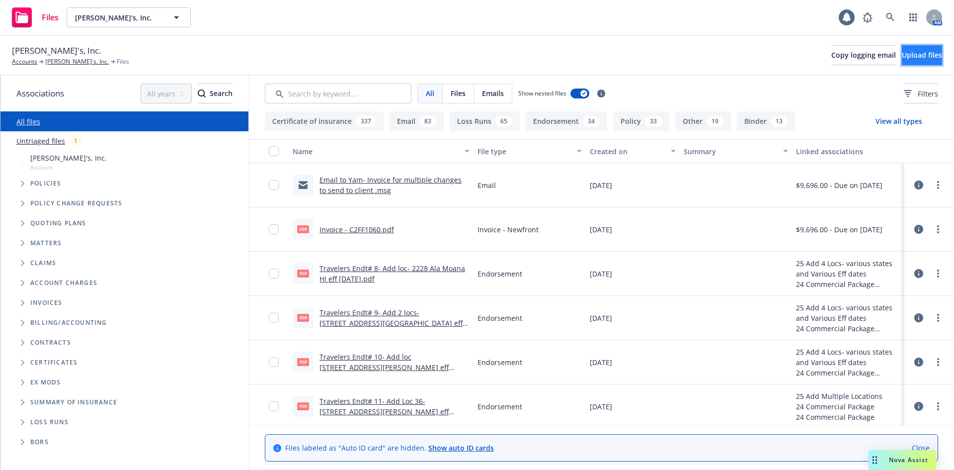
click at [902, 57] on span "Upload files" at bounding box center [922, 54] width 40 height 9
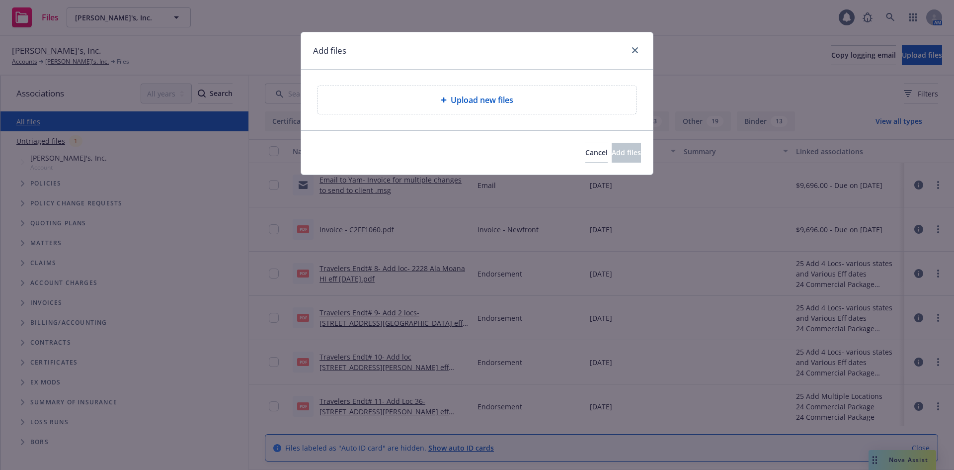
click at [416, 102] on div "Upload new files" at bounding box center [476, 100] width 303 height 12
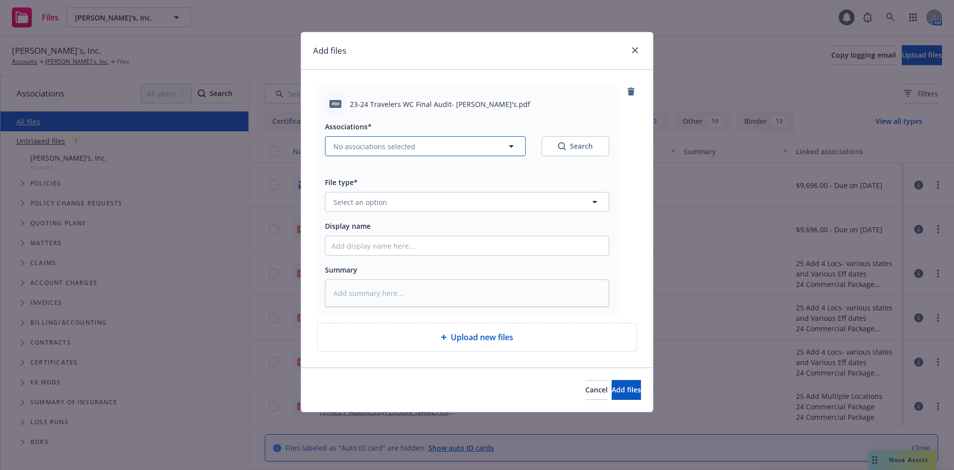
click at [411, 151] on span "No associations selected" at bounding box center [374, 146] width 82 height 10
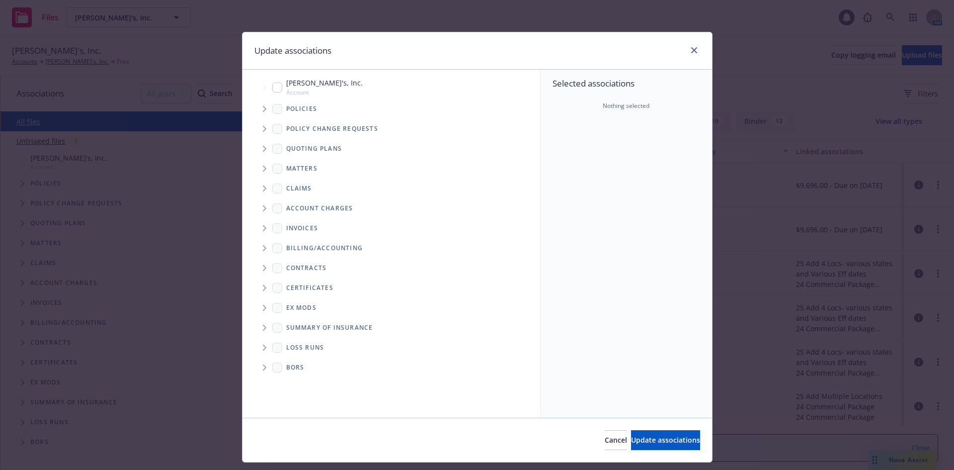
click at [263, 111] on icon "Tree Example" at bounding box center [265, 109] width 4 height 6
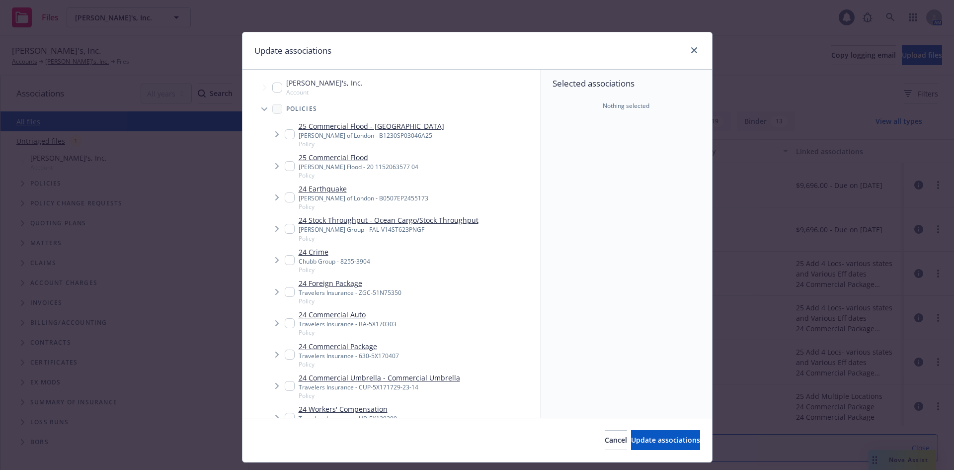
type textarea "x"
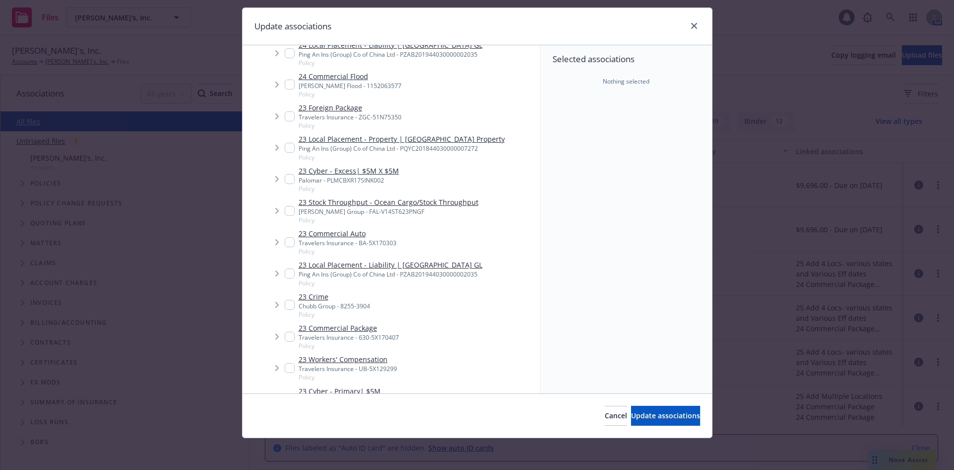
scroll to position [547, 0]
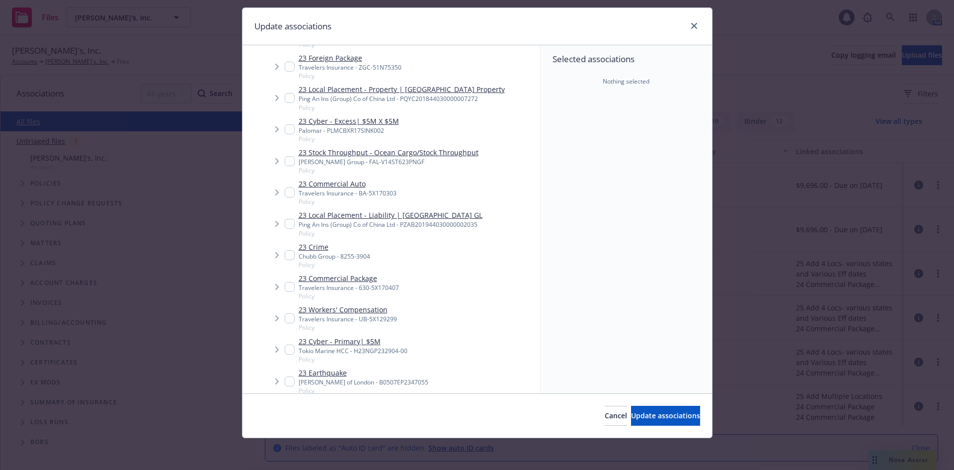
click at [286, 317] on input "Tree Example" at bounding box center [290, 318] width 10 height 10
checkbox input "true"
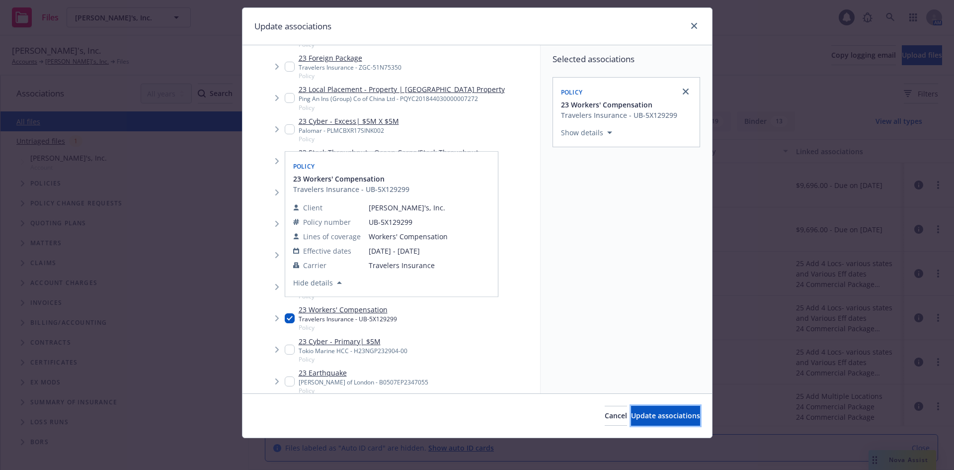
click at [631, 418] on span "Update associations" at bounding box center [665, 414] width 69 height 9
type textarea "x"
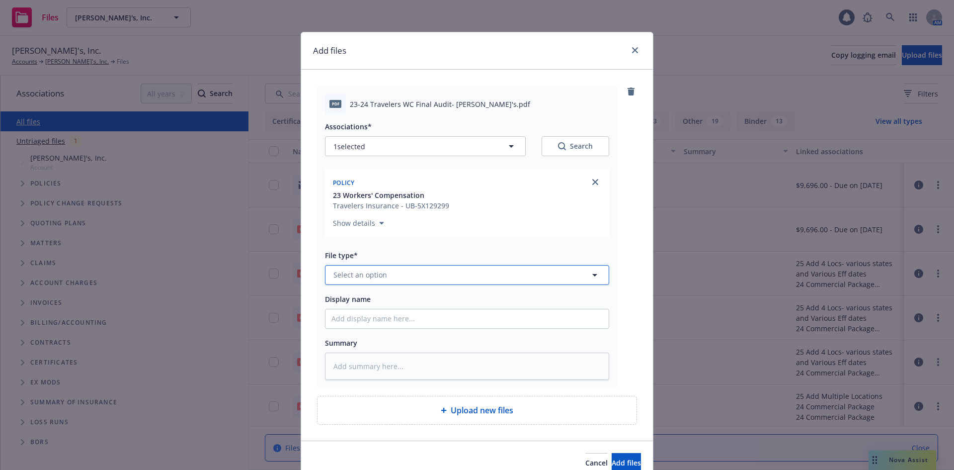
click at [404, 273] on button "Select an option" at bounding box center [467, 275] width 284 height 20
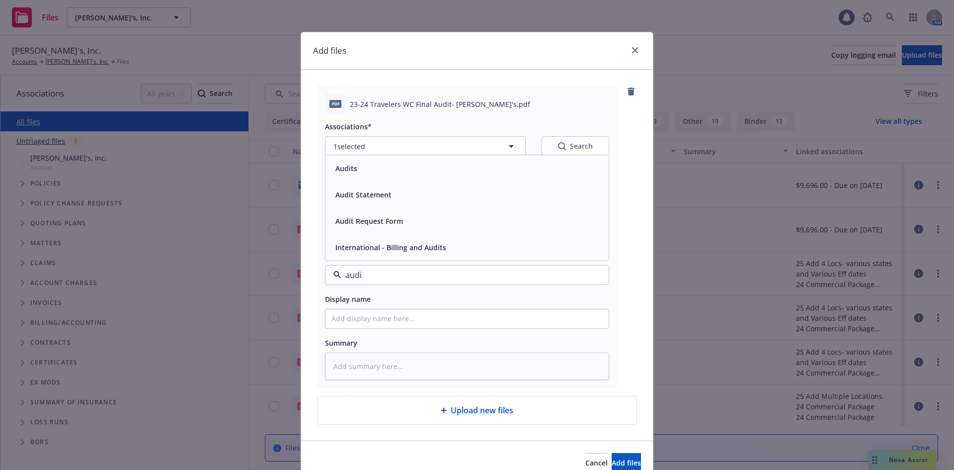
type input "audit"
click at [372, 198] on span "Audit Statement" at bounding box center [363, 194] width 56 height 10
click at [391, 318] on input "Display name" at bounding box center [466, 318] width 283 height 19
type textarea "x"
type input "2"
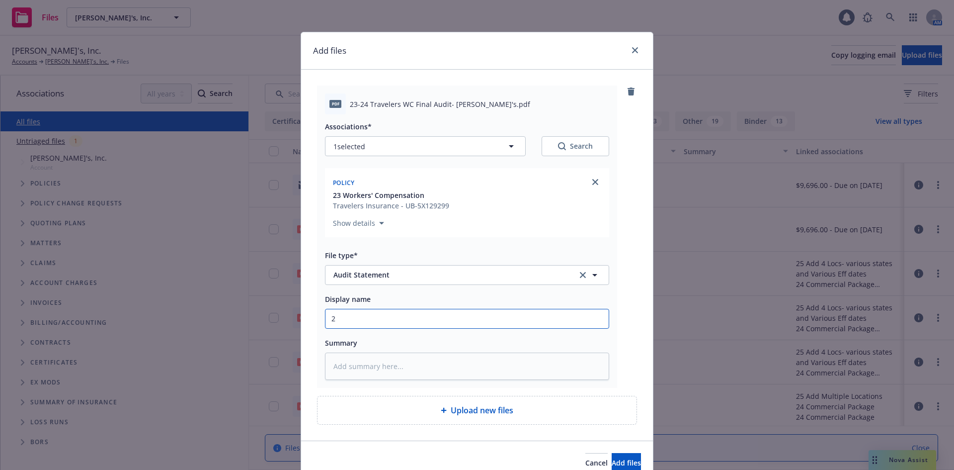
type textarea "x"
type input "23"
type textarea "x"
type input "23-"
type textarea "x"
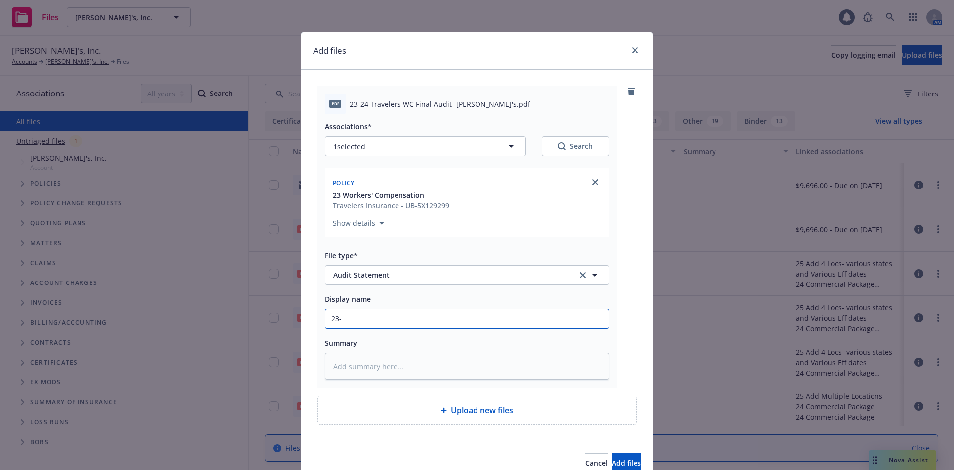
type input "23-2"
type textarea "x"
type input "23-24"
type textarea "x"
type input "23-24"
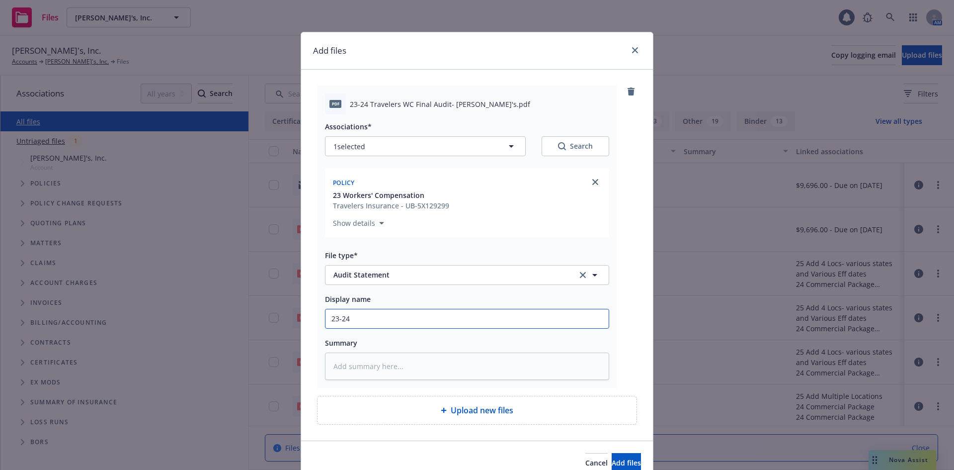
type textarea "x"
type input "23-24 Tr"
type textarea "x"
type input "23-24 Tra"
type textarea "x"
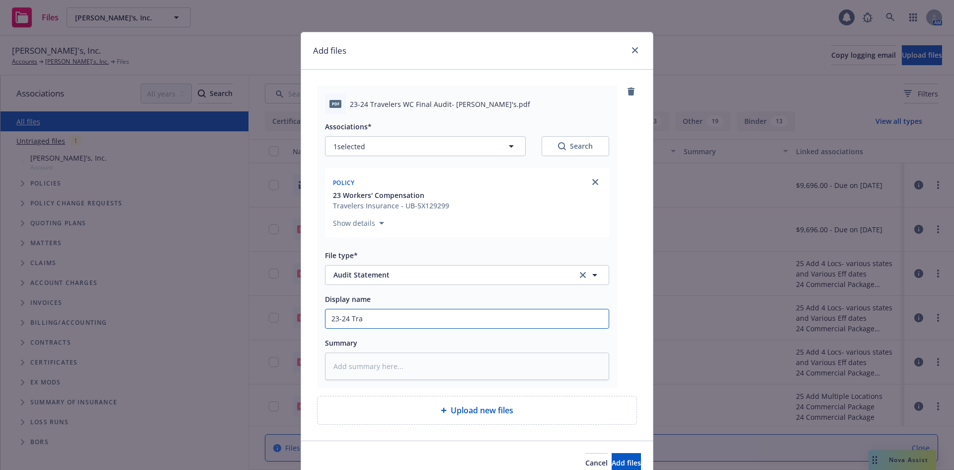
type input "23-24 Trav"
type textarea "x"
type input "23-24 Trave"
type textarea "x"
type input "23-24 Travele"
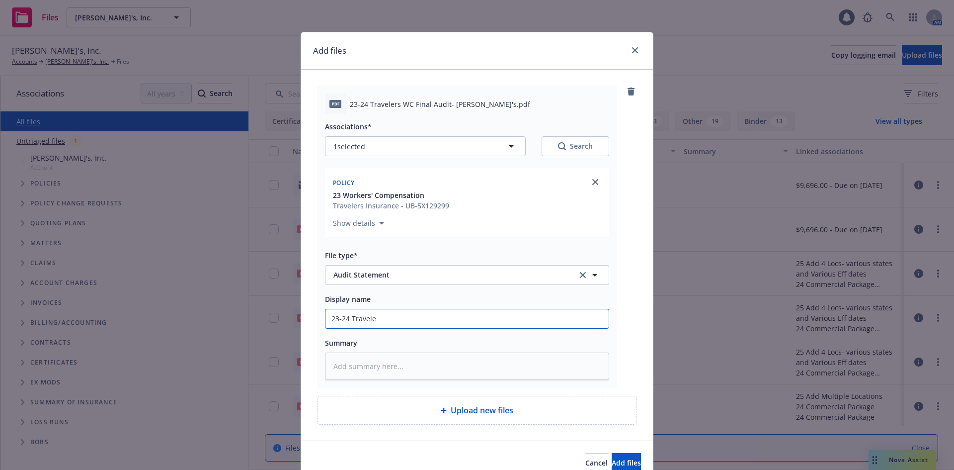
type textarea "x"
type input "23-24 Traveler"
type textarea "x"
type input "23-24 Travelers"
type textarea "x"
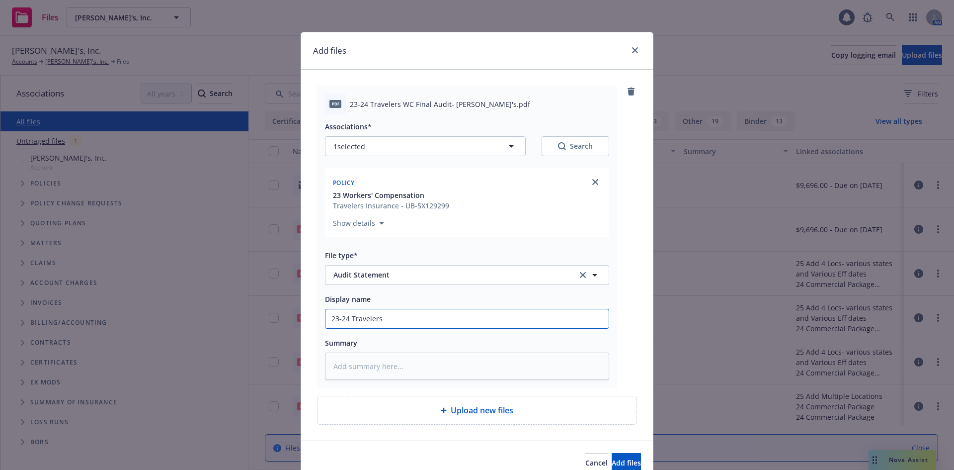
type input "23-24 Travelers"
type textarea "x"
type input "23-24 Travelers W"
type textarea "x"
type input "23-24 Travelers WC"
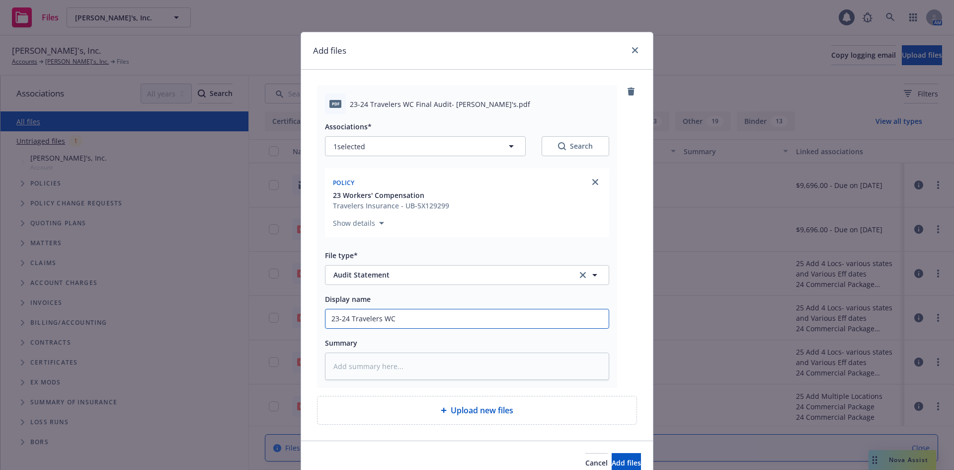
type textarea "x"
type input "23-24 Travelers WC"
type textarea "x"
type input "23-24 Travelers WC F"
type textarea "x"
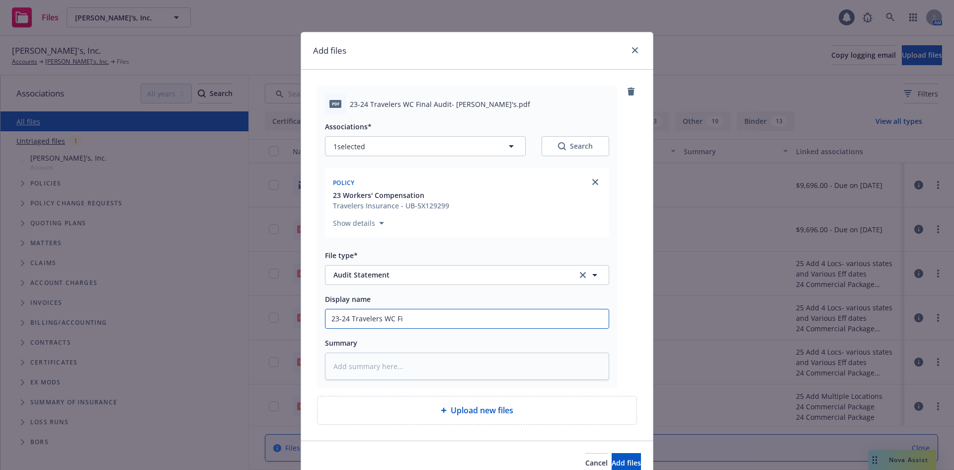
type input "23-24 Travelers WC Fin"
type textarea "x"
type input "23-24 Travelers WC Fina"
type textarea "x"
type input "23-24 Travelers WC Final"
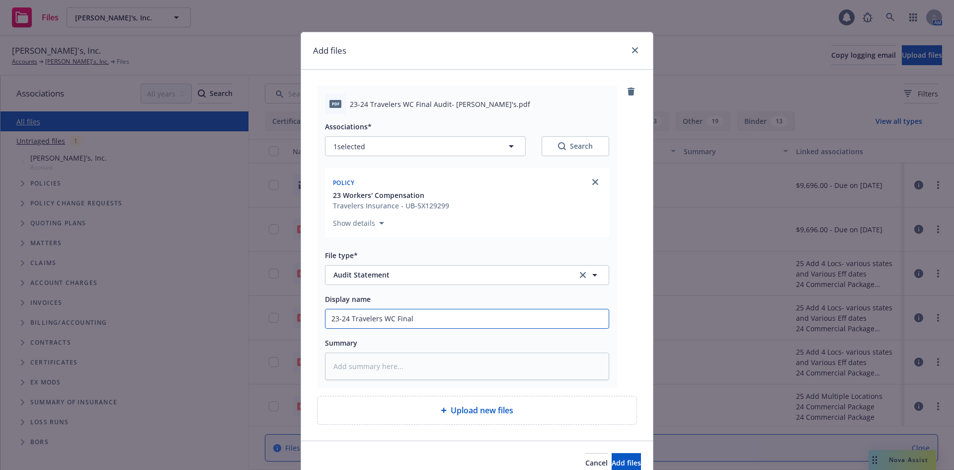
type textarea "x"
type input "23-24 Travelers WC Final"
type textarea "x"
type input "23-24 Travelers WC Final A"
type textarea "x"
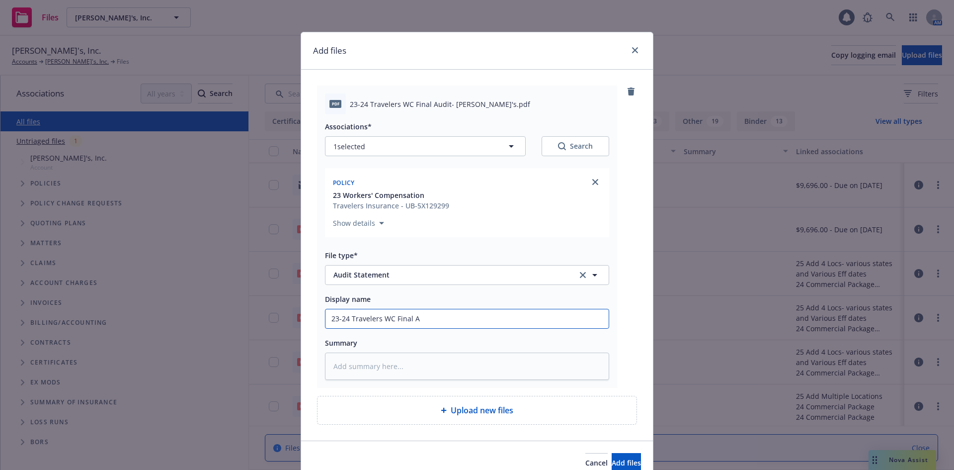
type input "23-24 Travelers WC Final Au"
type textarea "x"
type input "23-24 Travelers WC Final Aud"
type textarea "x"
type input "23-24 Travelers WC Final Audi"
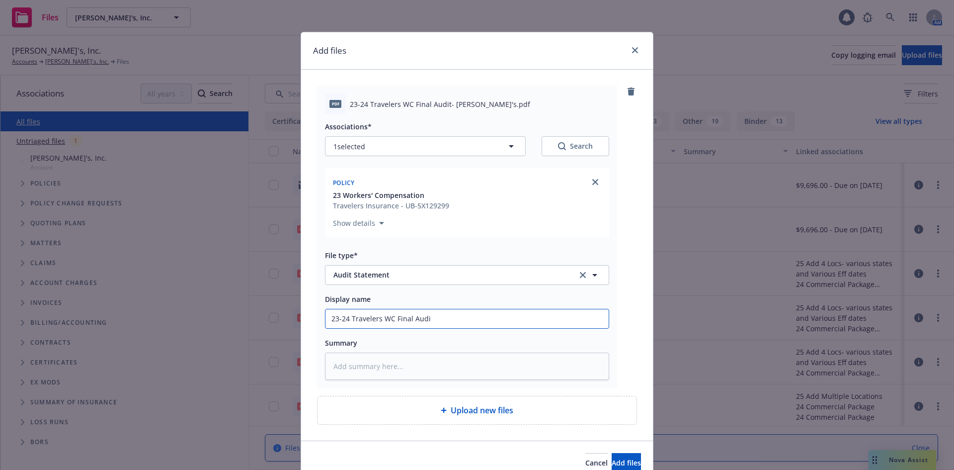
type textarea "x"
type input "23-24 Travelers WC Final Audit"
type textarea "x"
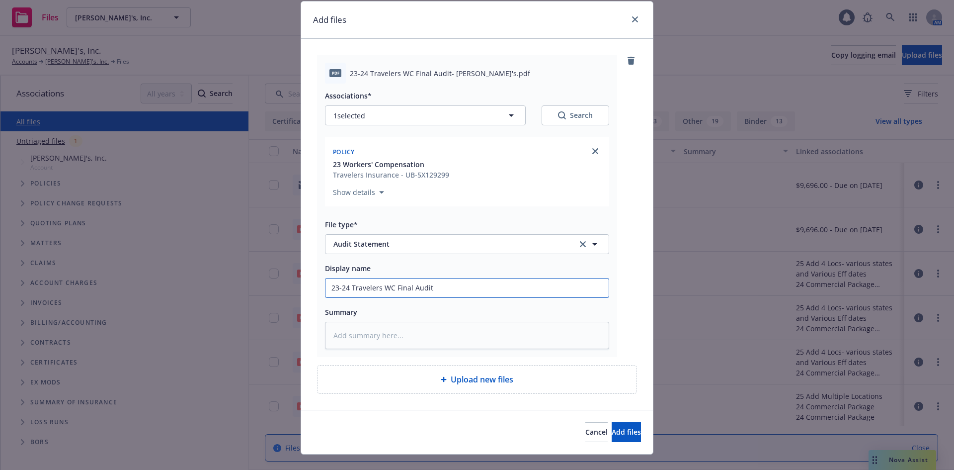
scroll to position [47, 0]
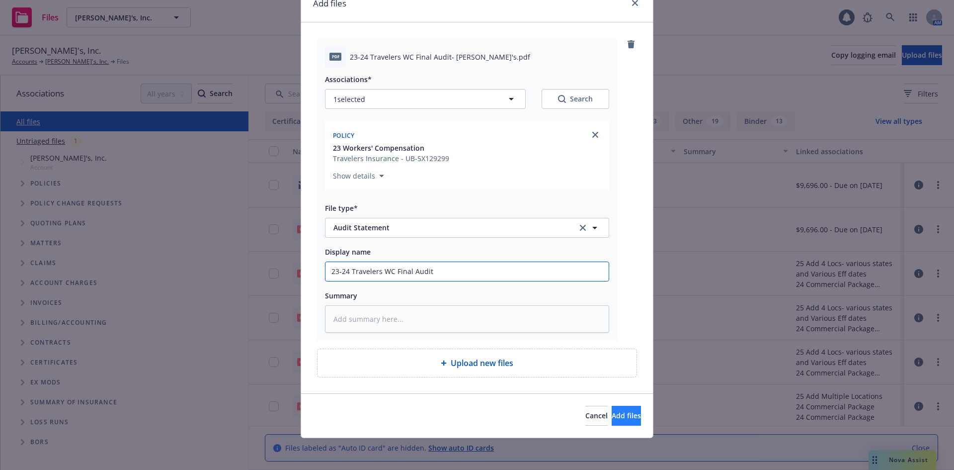
type input "23-24 Travelers WC Final Audit"
click at [612, 413] on span "Add files" at bounding box center [626, 414] width 29 height 9
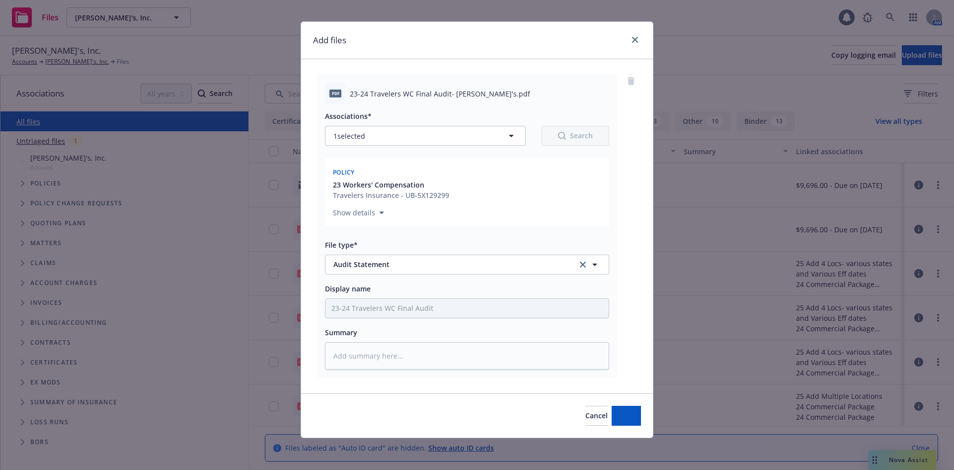
type textarea "x"
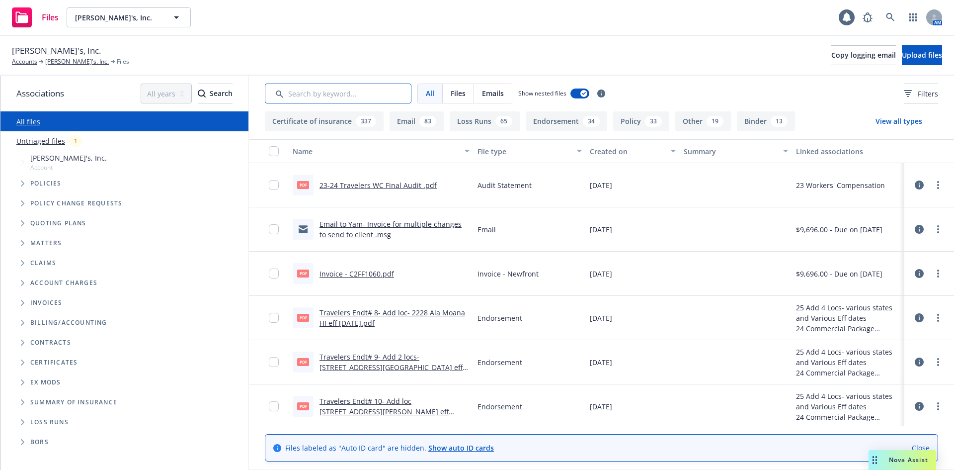
click at [344, 96] on input "Search by keyword..." at bounding box center [338, 93] width 147 height 20
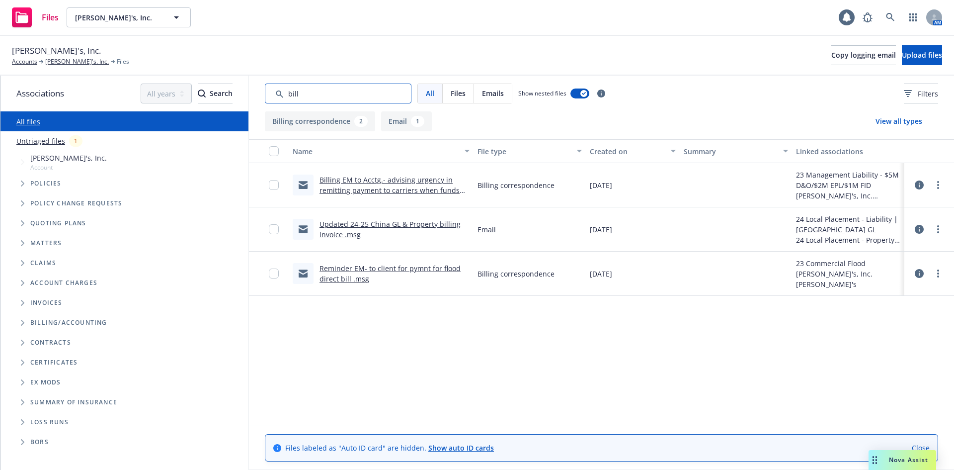
type input "bill"
click at [419, 194] on link "Billing EM to Acctg.- advising urgency in remitting payment to carriers when fu…" at bounding box center [390, 190] width 140 height 30
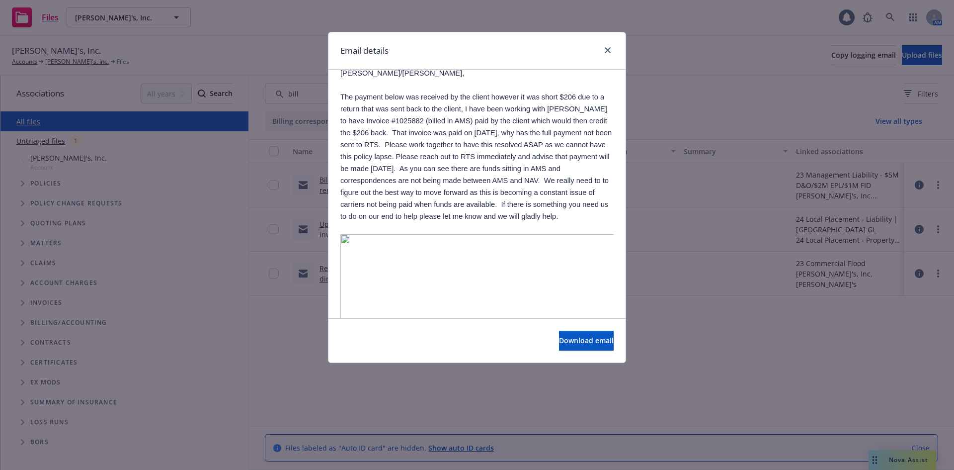
scroll to position [149, 0]
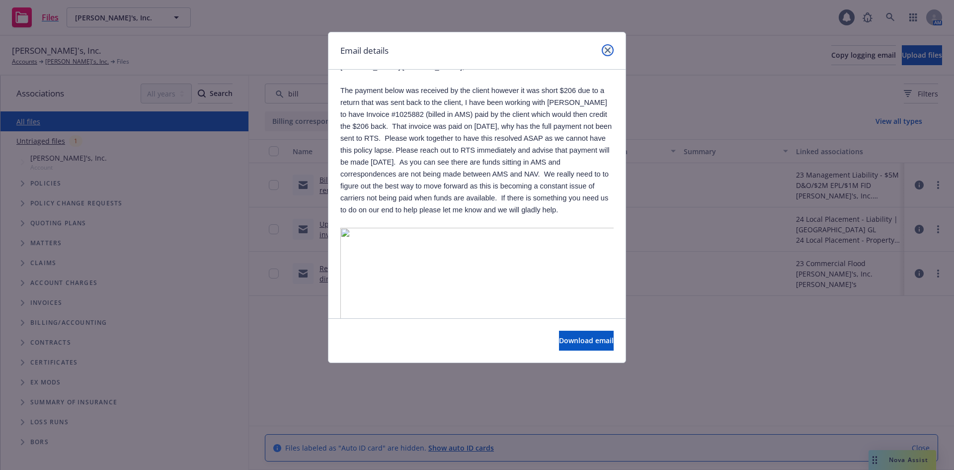
click at [606, 50] on icon "close" at bounding box center [608, 50] width 6 height 6
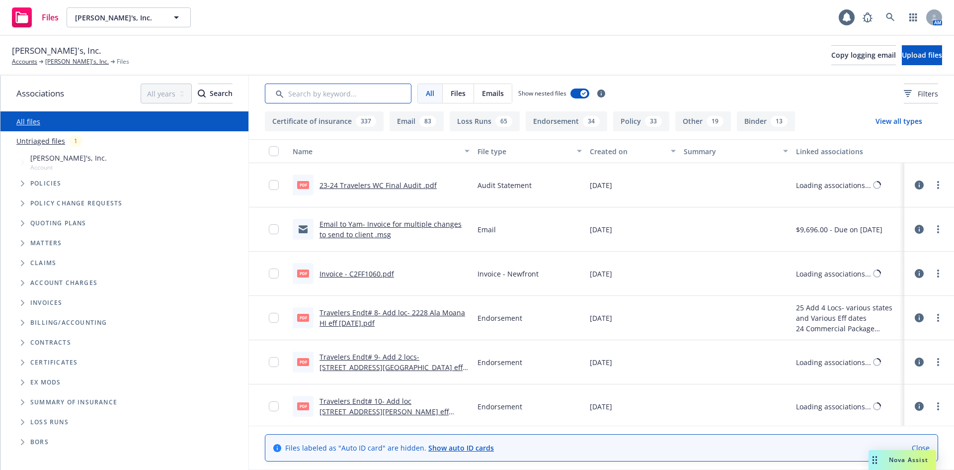
click at [338, 97] on input "Search by keyword..." at bounding box center [338, 93] width 147 height 20
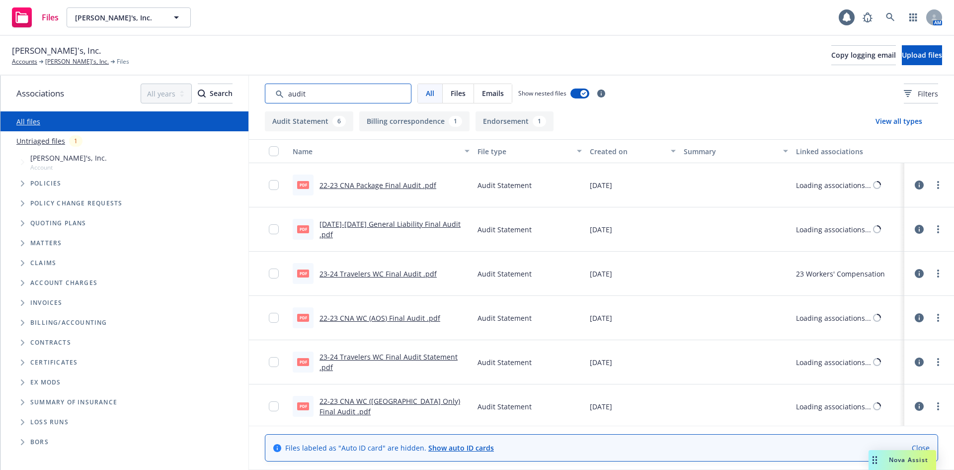
type input "audit"
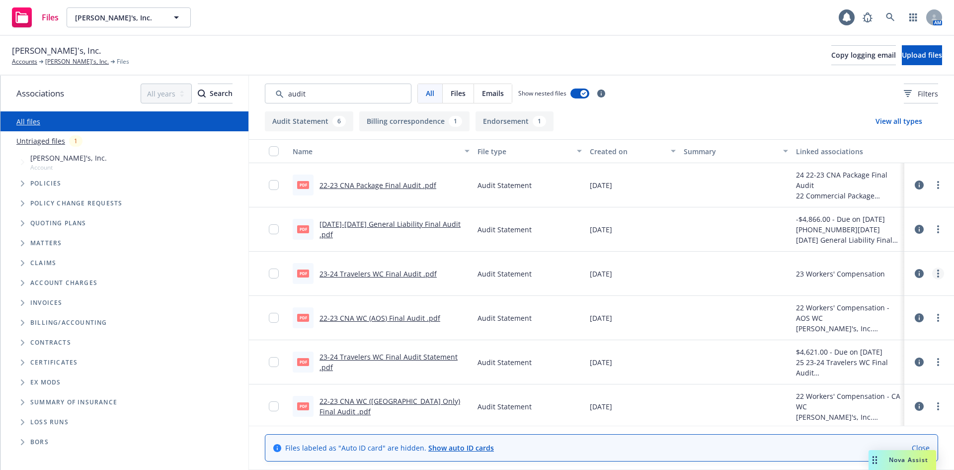
click at [932, 276] on link "more" at bounding box center [938, 273] width 12 height 12
click at [878, 295] on link "Archive" at bounding box center [886, 294] width 99 height 20
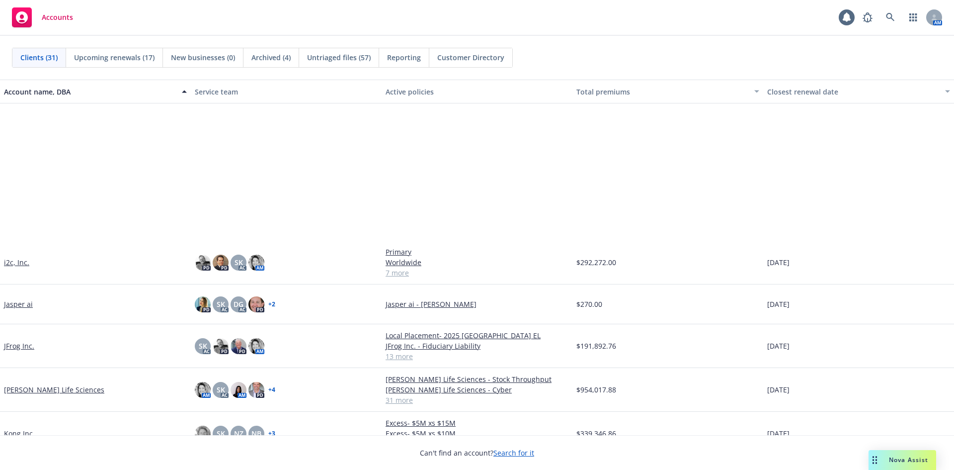
scroll to position [795, 0]
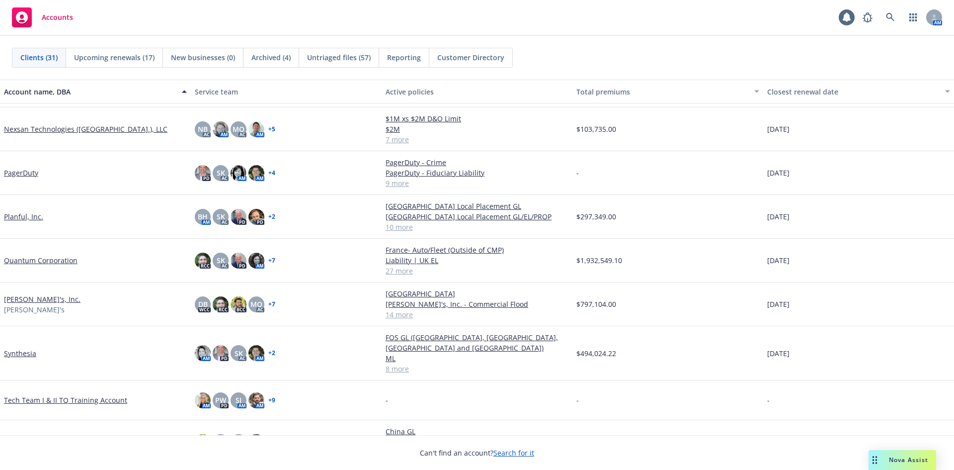
click at [22, 300] on link "[PERSON_NAME]'s, Inc." at bounding box center [42, 299] width 77 height 10
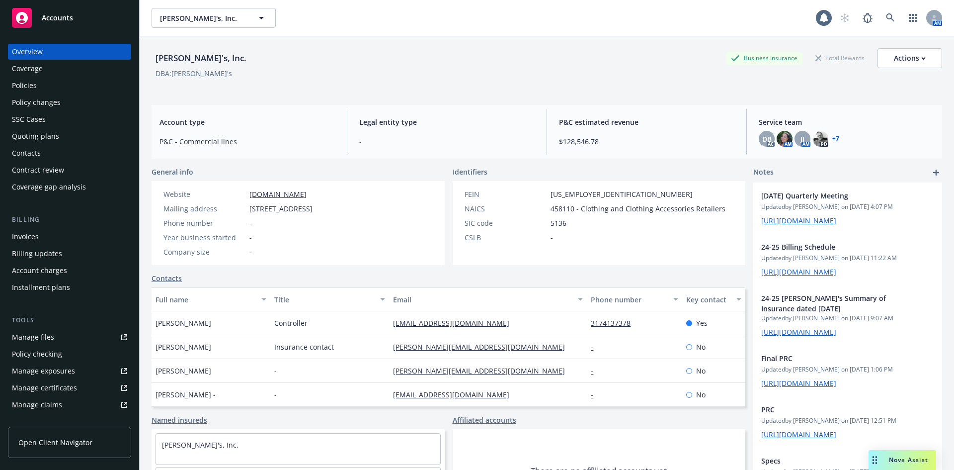
click at [26, 86] on div "Policies" at bounding box center [24, 86] width 25 height 16
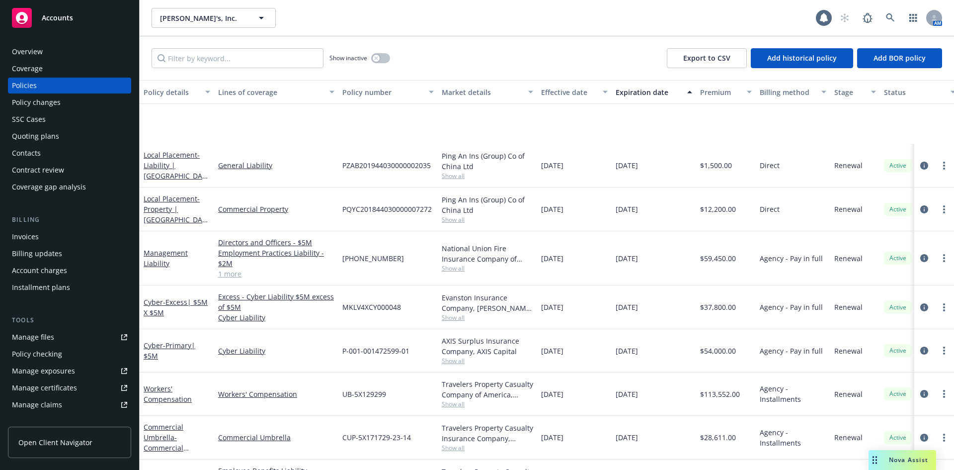
scroll to position [149, 0]
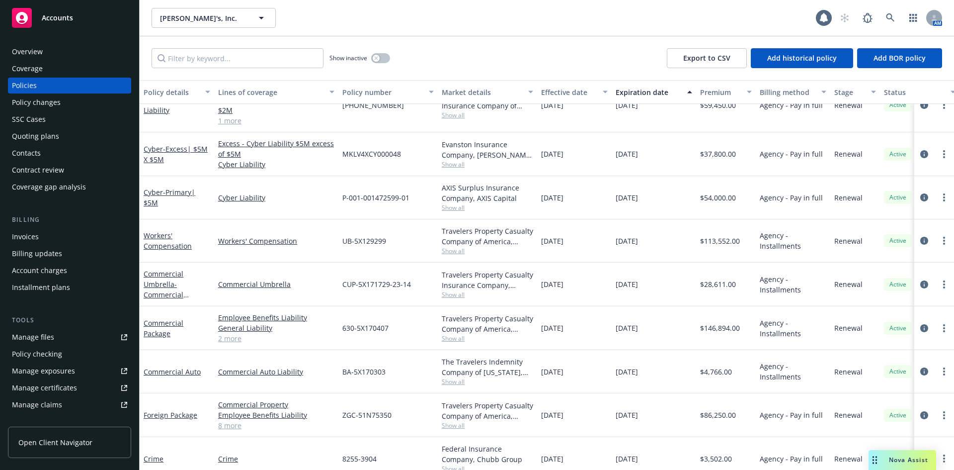
click at [45, 232] on div "Invoices" at bounding box center [69, 237] width 115 height 16
